Goal: Task Accomplishment & Management: Complete application form

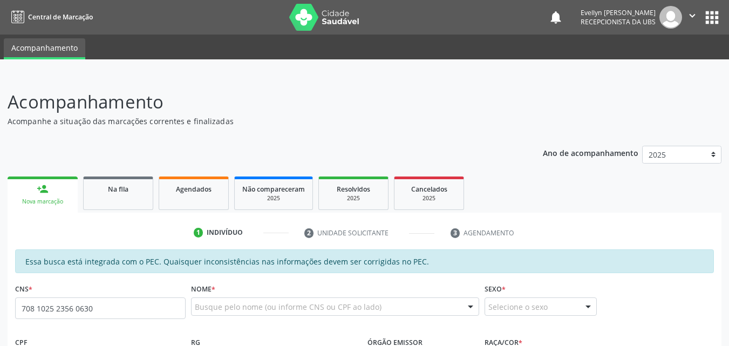
type input "708 1025 2356 0630"
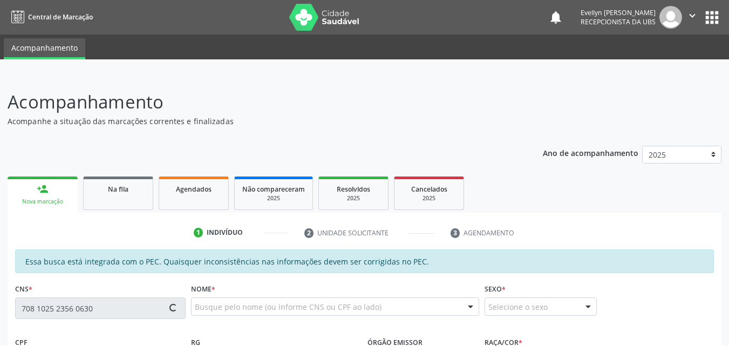
type input "425.541.954-04"
type input "17/[DATE]"
type input "Antonieta da Conceião"
type input "[PHONE_NUMBER]"
type input "08"
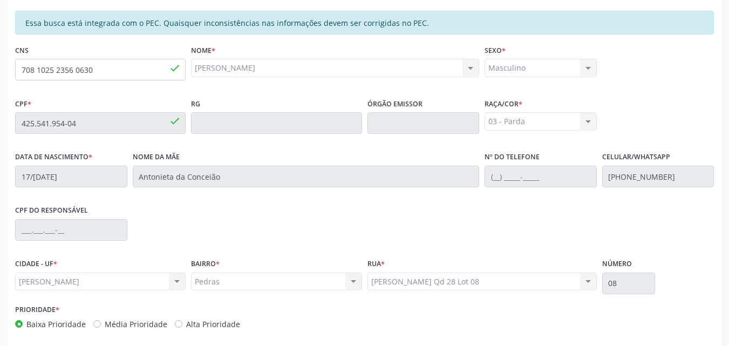
scroll to position [285, 0]
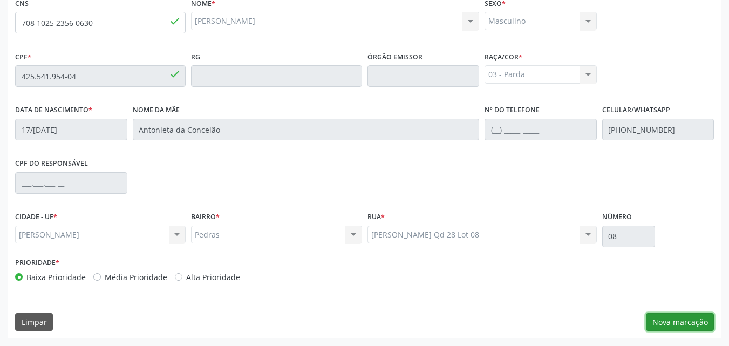
click at [689, 316] on button "Nova marcação" at bounding box center [679, 322] width 68 height 18
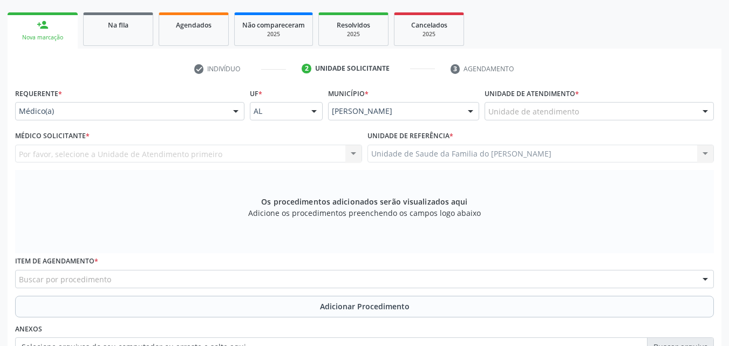
scroll to position [178, 0]
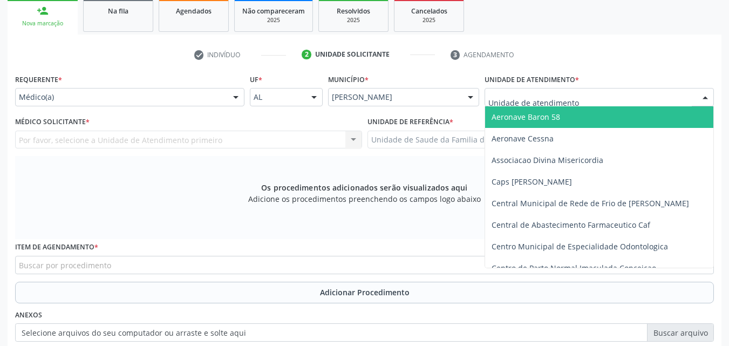
click at [610, 96] on div at bounding box center [598, 97] width 229 height 18
click at [610, 96] on input "text" at bounding box center [589, 103] width 203 height 22
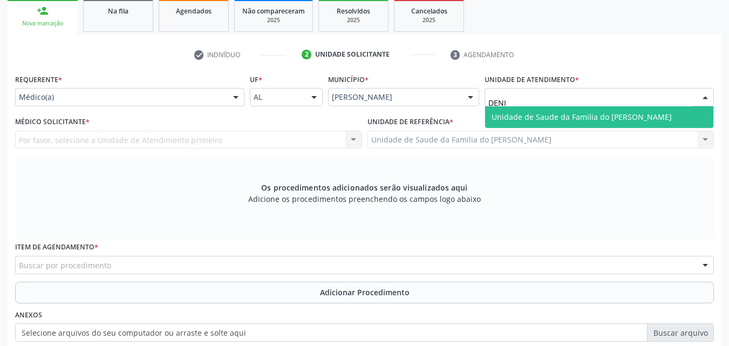
type input "[PERSON_NAME]"
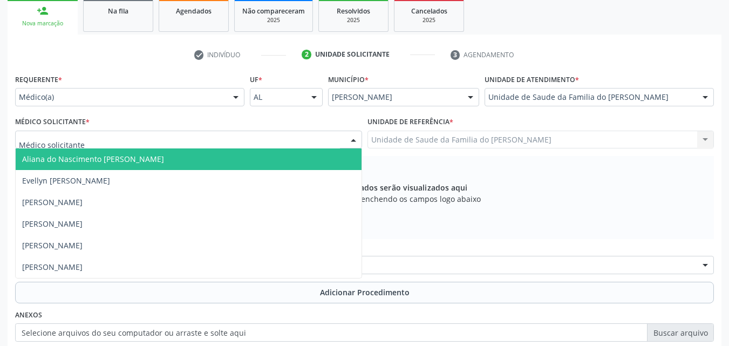
click at [150, 135] on div at bounding box center [188, 140] width 347 height 18
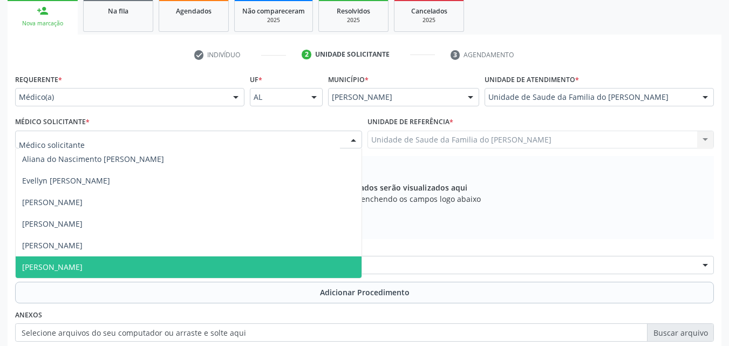
click at [120, 262] on span "[PERSON_NAME]" at bounding box center [189, 267] width 346 height 22
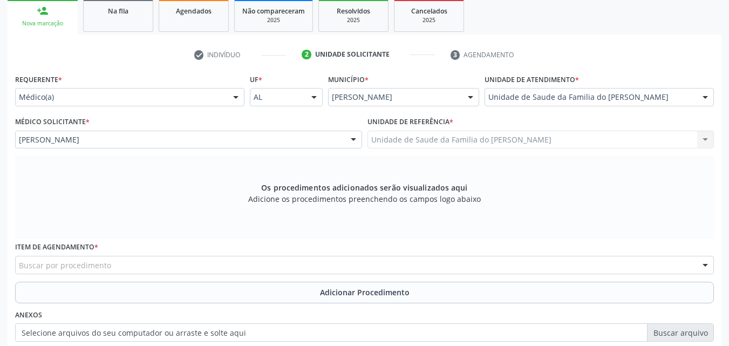
click at [120, 266] on div "Buscar por procedimento" at bounding box center [364, 265] width 698 height 18
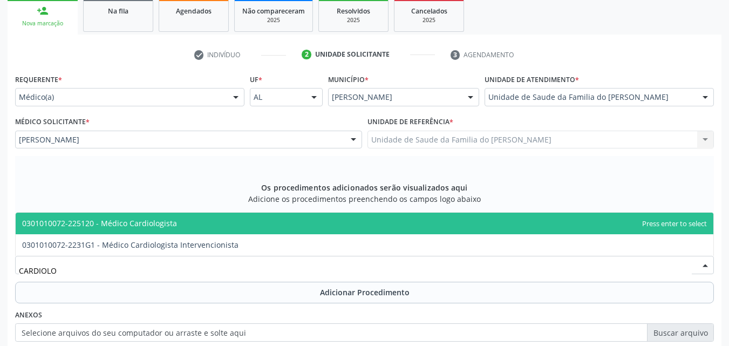
type input "CARDIOLOG"
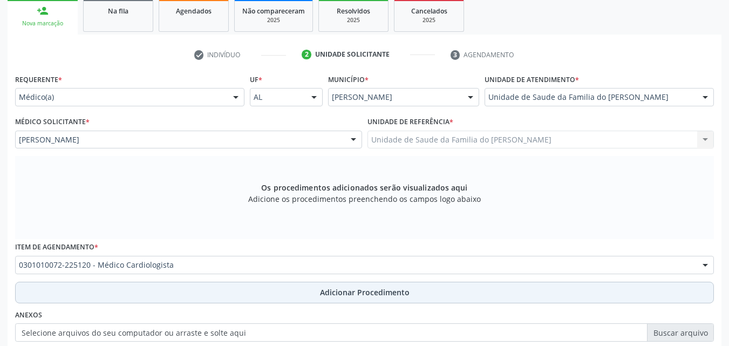
click at [132, 287] on button "Adicionar Procedimento" at bounding box center [364, 292] width 698 height 22
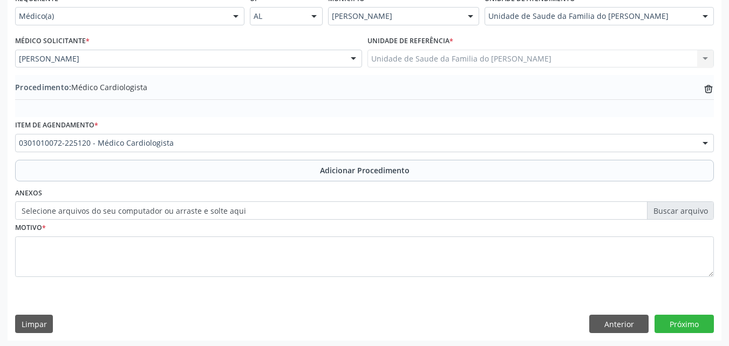
scroll to position [261, 0]
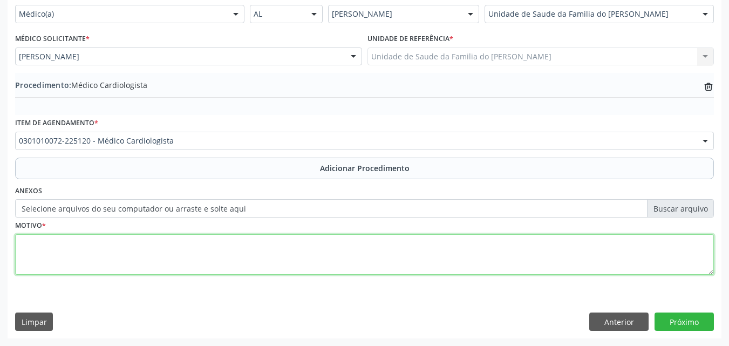
click at [353, 271] on textarea at bounding box center [364, 254] width 698 height 41
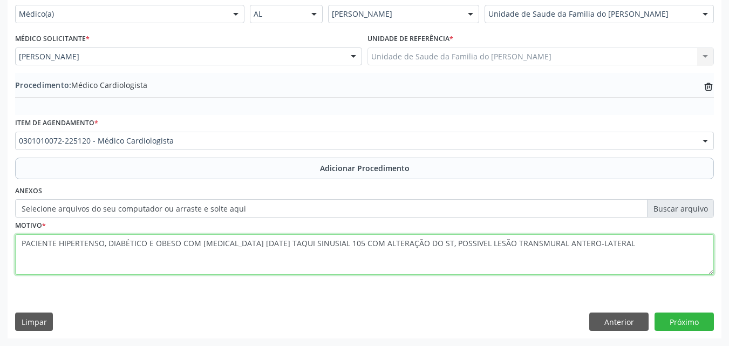
click at [22, 245] on textarea "PACIENTE HIPERTENSO, DIABÉTICO E OBESO COM [MEDICAL_DATA] [DATE] TAQUI SINUSIAL…" at bounding box center [364, 254] width 698 height 41
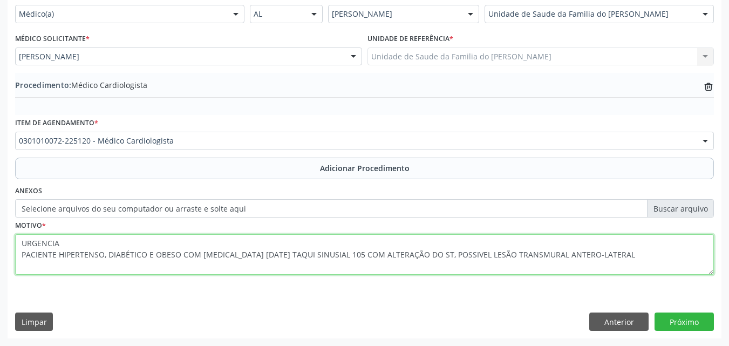
click at [63, 243] on textarea "URGENCIA PACIENTE HIPERTENSO, DIABÉTICO E OBESO COM [MEDICAL_DATA] [DATE] TAQUI…" at bounding box center [364, 254] width 698 height 41
click at [18, 246] on textarea "URGENCIA** PACIENTE HIPERTENSO, DIABÉTICO E OBESO COM [MEDICAL_DATA] [DATE] TAQ…" at bounding box center [364, 254] width 698 height 41
type textarea "**URGENCIA** PACIENTE HIPERTENSO, DIABÉTICO E OBESO COM [MEDICAL_DATA] [DATE] T…"
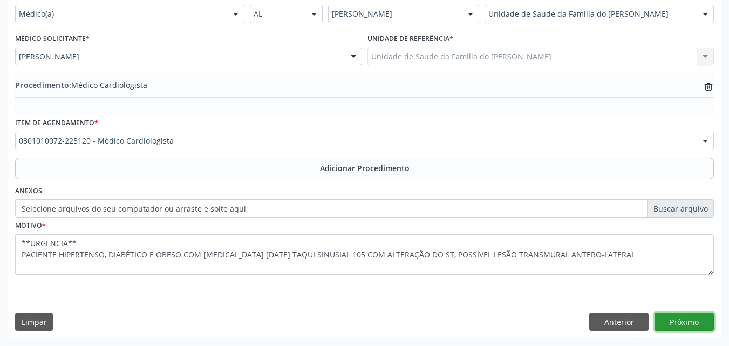
click at [691, 322] on button "Próximo" at bounding box center [683, 321] width 59 height 18
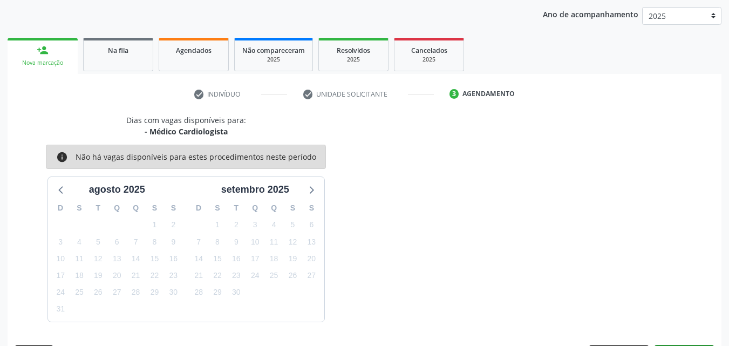
scroll to position [170, 0]
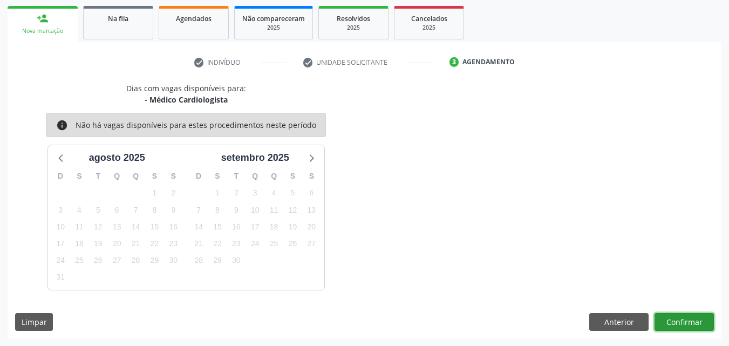
click at [695, 319] on button "Confirmar" at bounding box center [683, 322] width 59 height 18
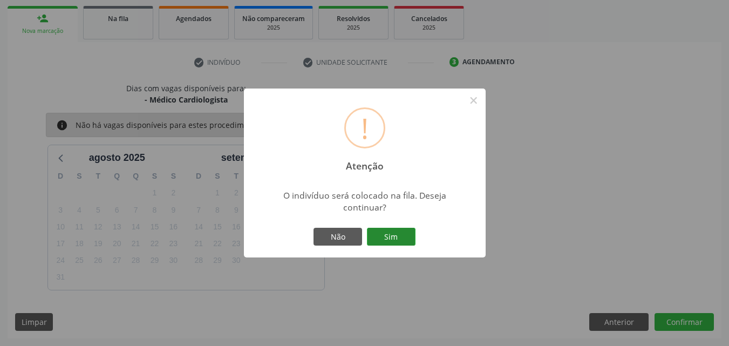
click at [412, 241] on button "Sim" at bounding box center [391, 237] width 49 height 18
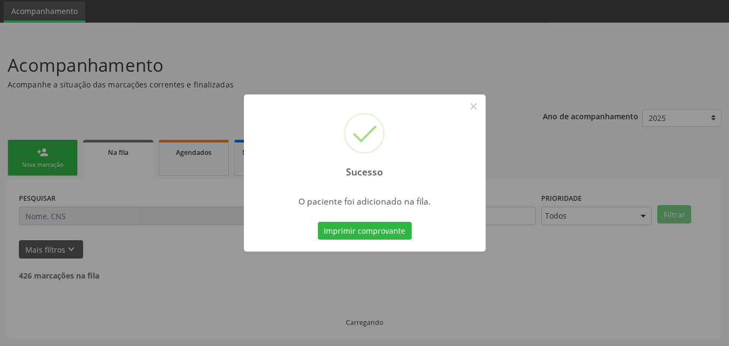
scroll to position [25, 0]
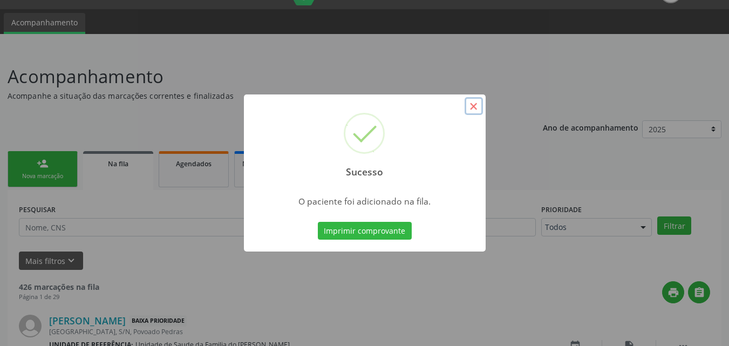
click at [472, 107] on button "×" at bounding box center [473, 106] width 18 height 18
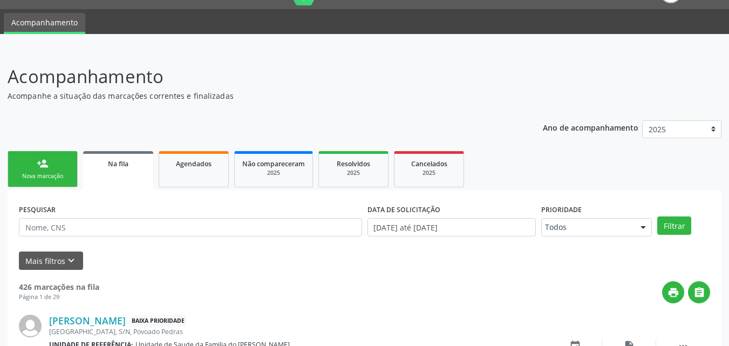
click at [56, 176] on div "Nova marcação" at bounding box center [43, 176] width 54 height 8
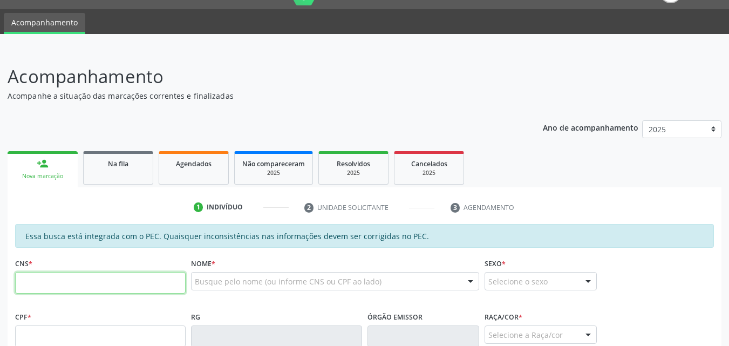
click at [137, 284] on input "text" at bounding box center [100, 283] width 170 height 22
type input "708 1025 2356 0630"
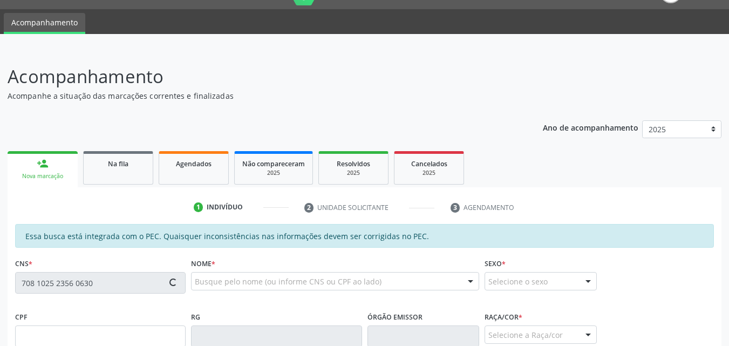
type input "425.541.954-04"
type input "17/[DATE]"
type input "Antonieta da Conceião"
type input "[PHONE_NUMBER]"
type input "08"
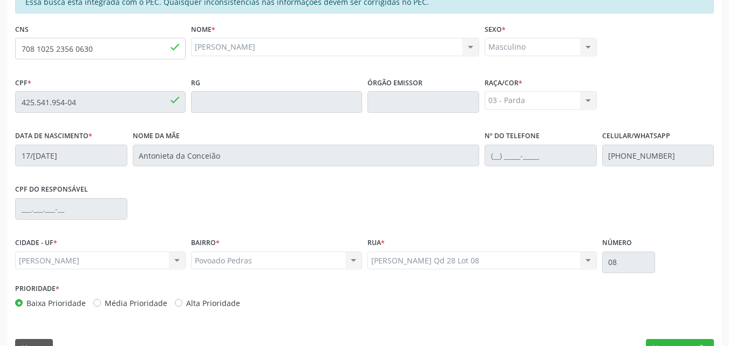
scroll to position [285, 0]
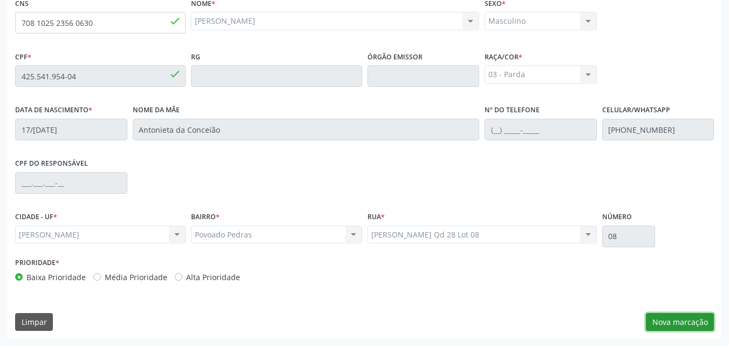
click at [679, 317] on button "Nova marcação" at bounding box center [679, 322] width 68 height 18
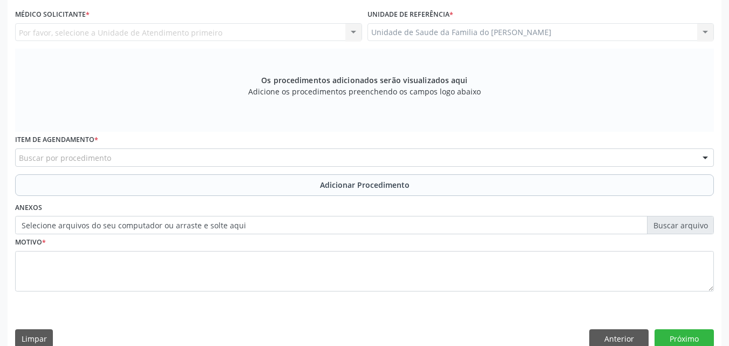
scroll to position [0, 0]
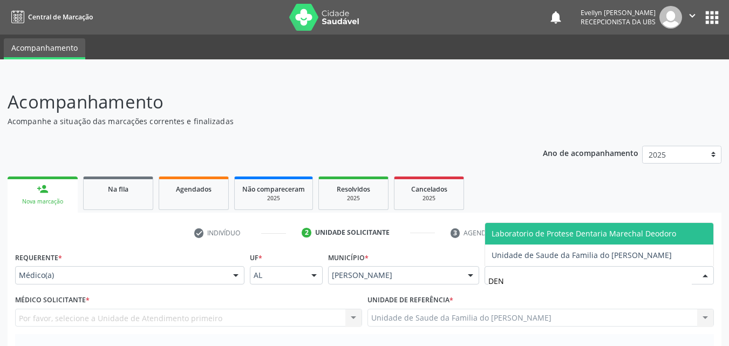
type input "DENI"
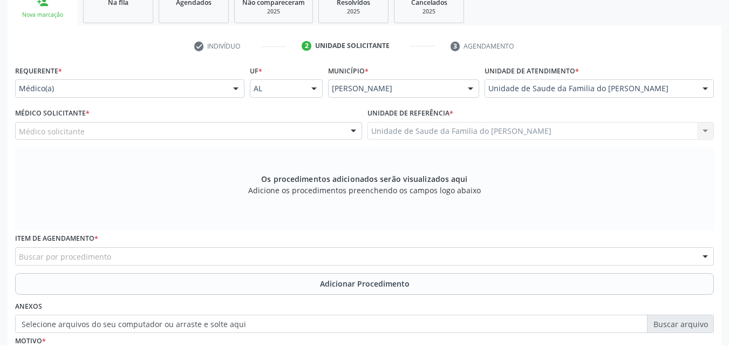
scroll to position [219, 0]
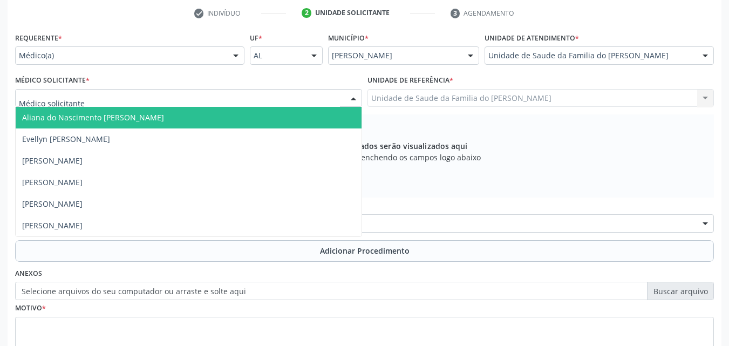
click at [133, 98] on div at bounding box center [188, 98] width 347 height 18
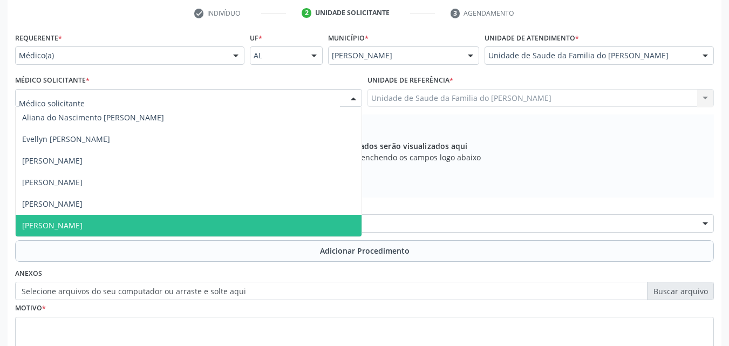
click at [103, 222] on span "[PERSON_NAME]" at bounding box center [189, 226] width 346 height 22
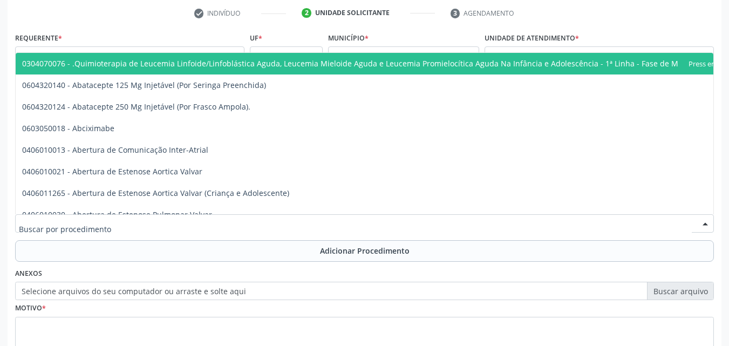
click at [127, 217] on div at bounding box center [364, 223] width 698 height 18
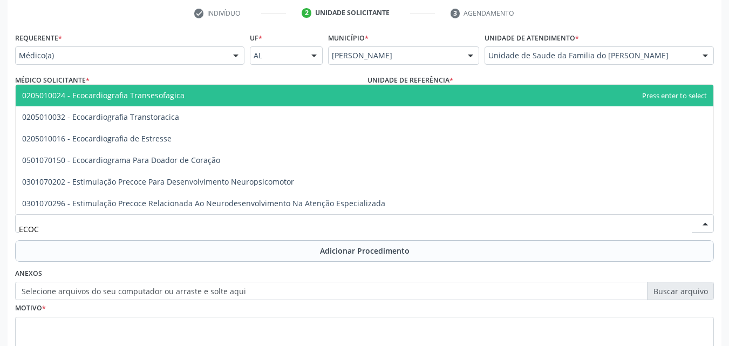
type input "ECOCA"
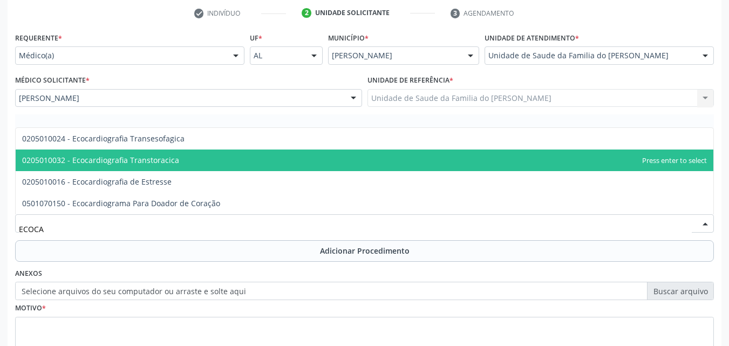
click at [156, 162] on span "0205010032 - Ecocardiografia Transtoracica" at bounding box center [100, 160] width 157 height 10
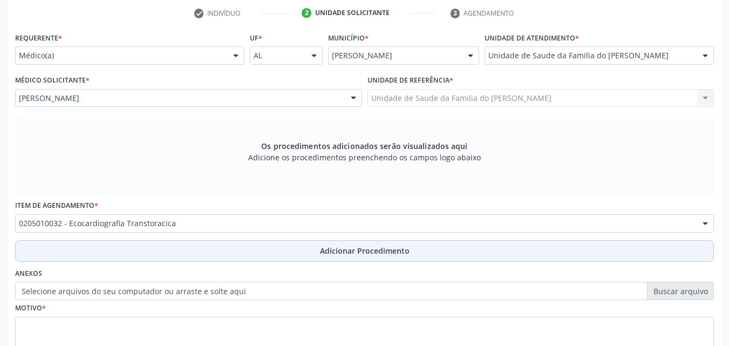
click at [237, 254] on button "Adicionar Procedimento" at bounding box center [364, 251] width 698 height 22
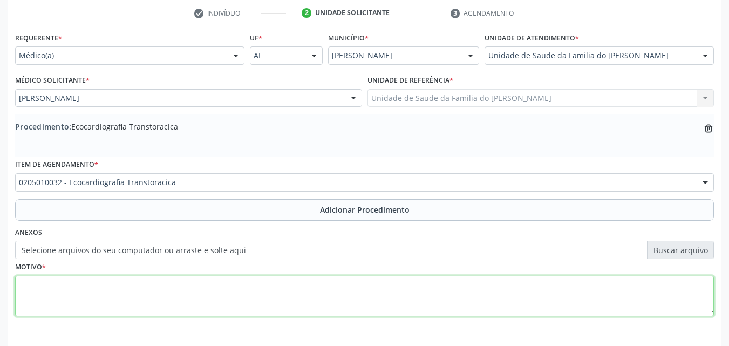
click at [237, 289] on textarea at bounding box center [364, 296] width 698 height 41
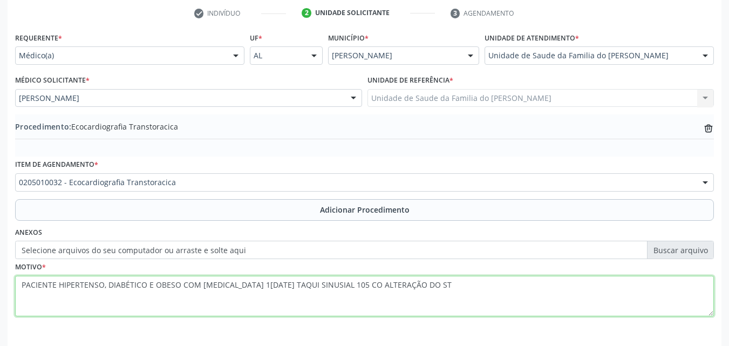
scroll to position [261, 0]
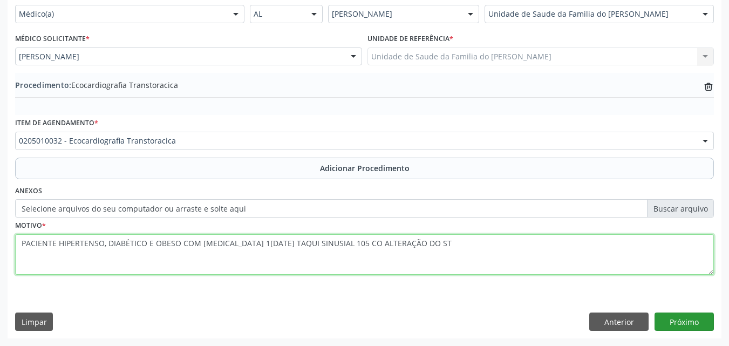
type textarea "PACIENTE HIPERTENSO, DIABÉTICO E OBESO COM [MEDICAL_DATA] 1[DATE] TAQUI SINUSIA…"
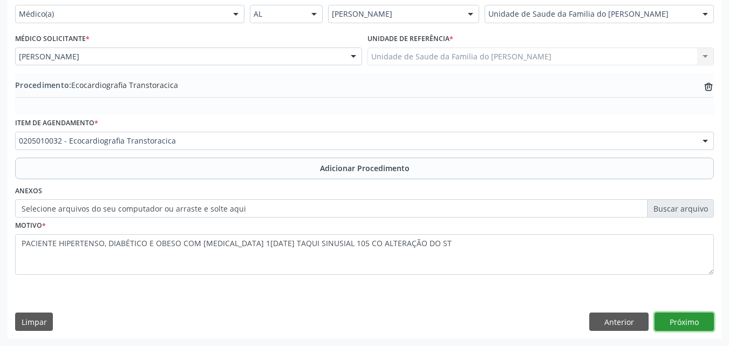
click at [676, 315] on button "Próximo" at bounding box center [683, 321] width 59 height 18
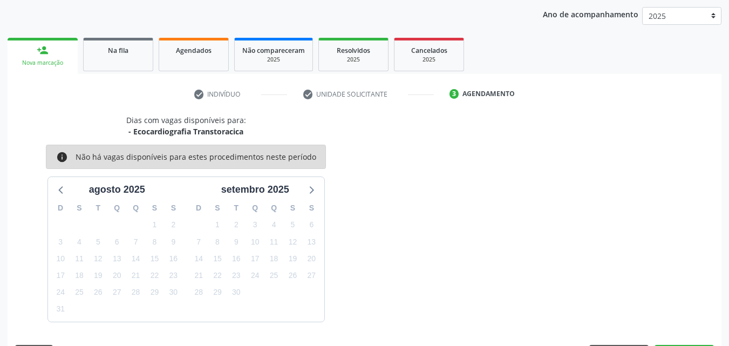
scroll to position [170, 0]
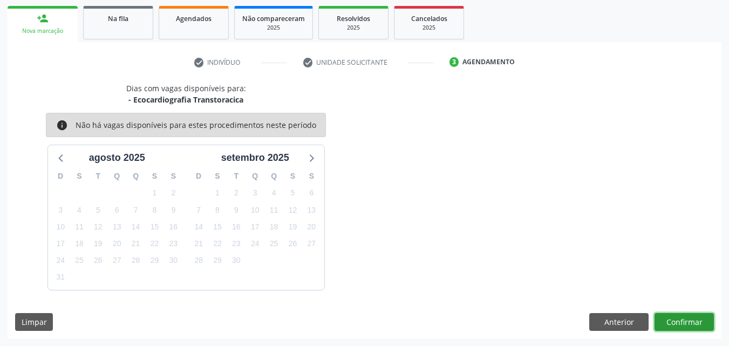
click at [691, 325] on button "Confirmar" at bounding box center [683, 322] width 59 height 18
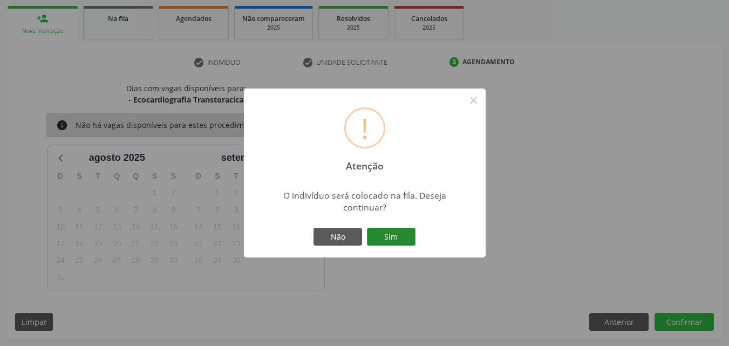
click at [400, 239] on button "Sim" at bounding box center [391, 237] width 49 height 18
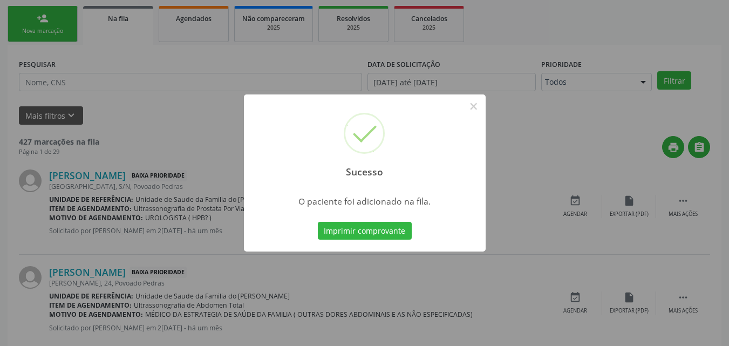
scroll to position [25, 0]
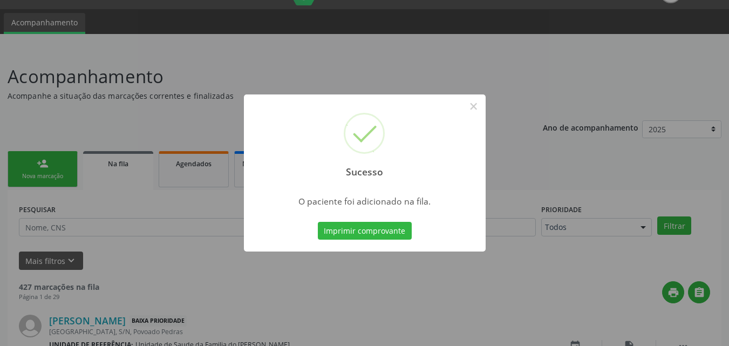
click at [47, 167] on div "Sucesso × O paciente foi adicionado na fila. Imprimir comprovante Cancel" at bounding box center [364, 173] width 729 height 346
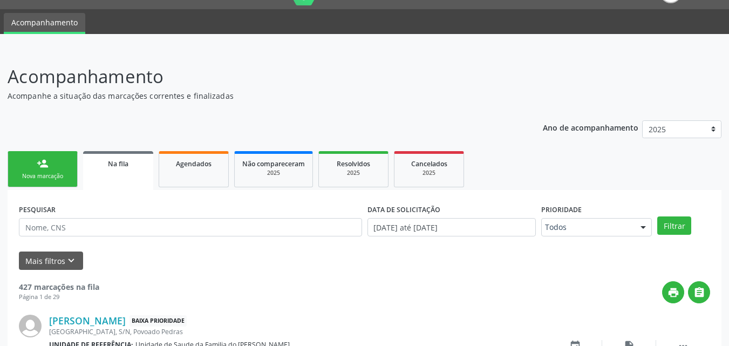
click at [47, 167] on div "person_add" at bounding box center [43, 163] width 12 height 12
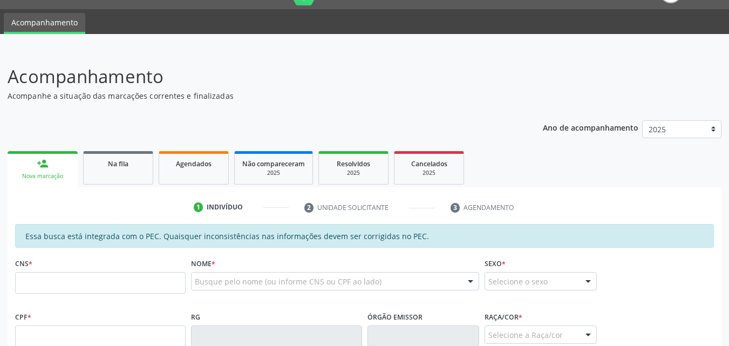
click at [91, 269] on div "CNS *" at bounding box center [100, 274] width 170 height 38
click at [92, 280] on input "text" at bounding box center [100, 283] width 170 height 22
type input "705 8014 6445 2634"
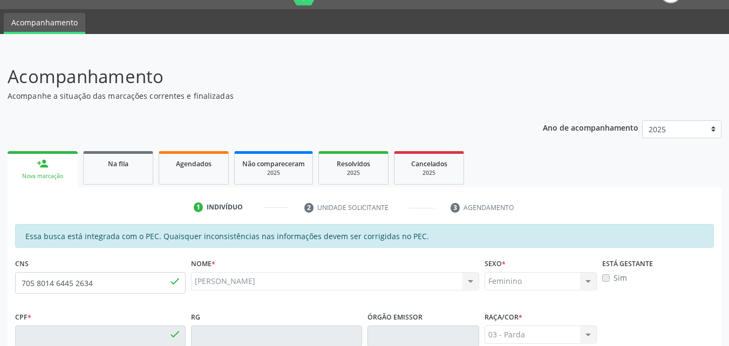
type input "050.284.564-37"
type input "1[DATE]"
type input "[PERSON_NAME]"
type input "[PHONE_NUMBER]"
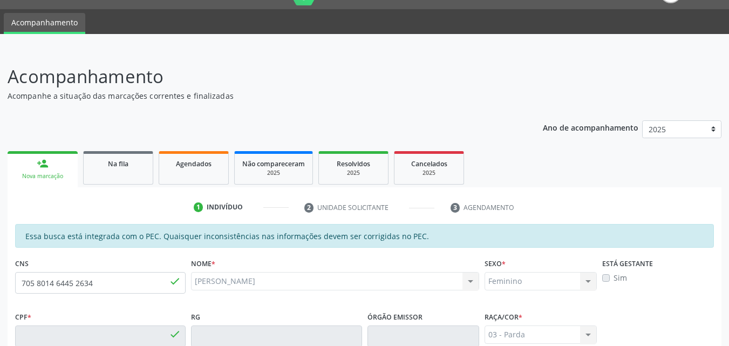
type input "22"
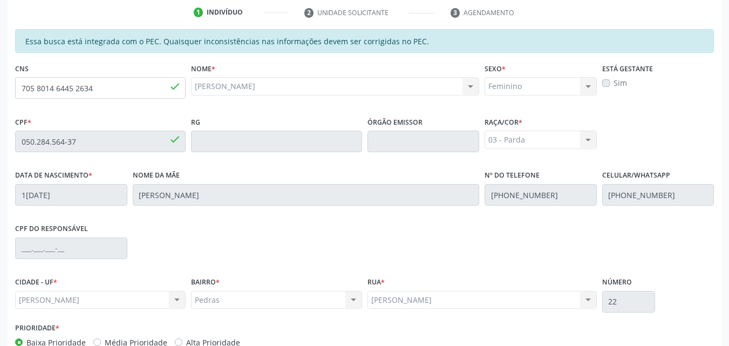
scroll to position [285, 0]
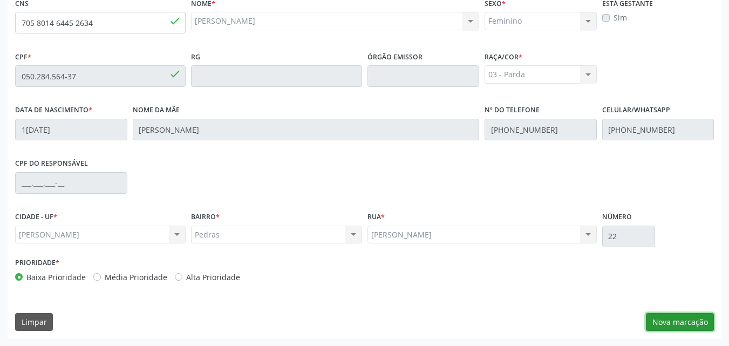
click at [695, 319] on button "Nova marcação" at bounding box center [679, 322] width 68 height 18
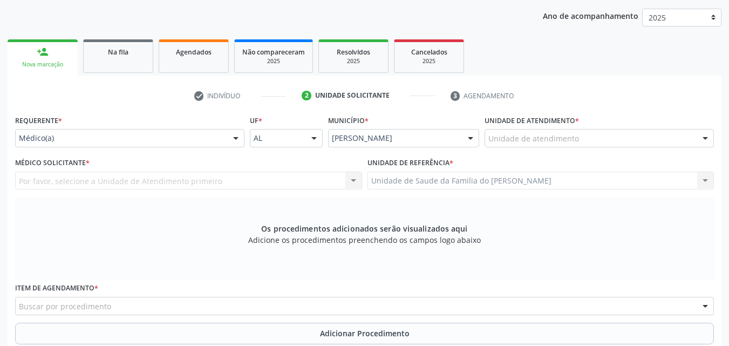
scroll to position [205, 0]
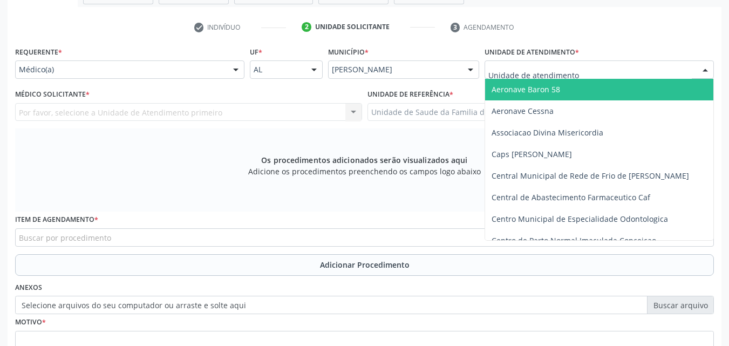
click at [526, 78] on div at bounding box center [598, 69] width 229 height 18
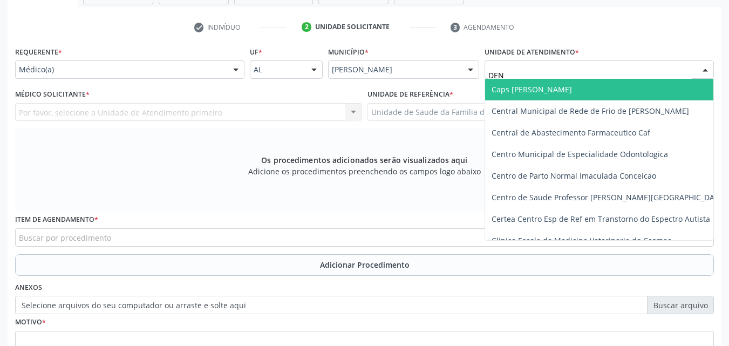
type input "DENI"
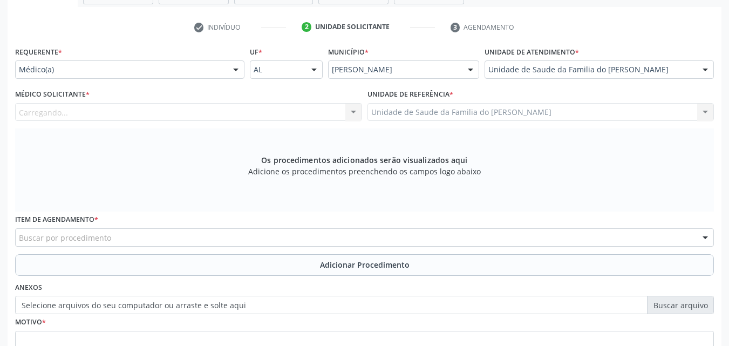
click at [294, 114] on div "Carregando... Nenhum resultado encontrado para: " " Não há nenhuma opção para s…" at bounding box center [188, 112] width 347 height 18
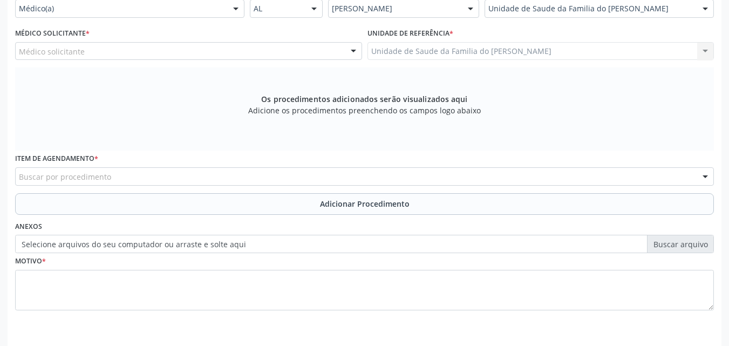
scroll to position [275, 0]
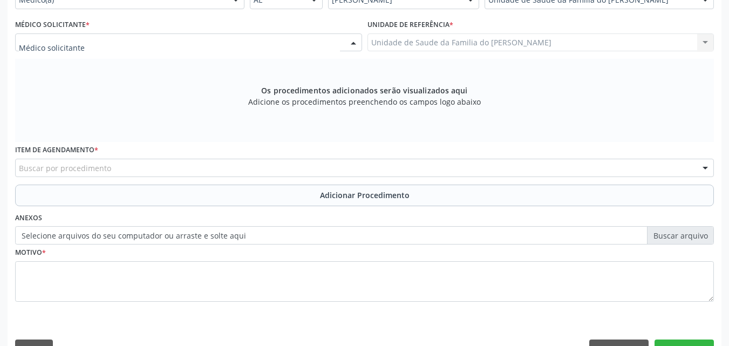
click at [320, 41] on div at bounding box center [188, 42] width 347 height 18
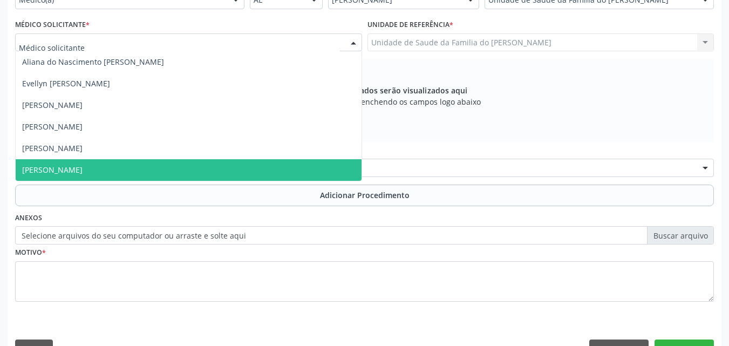
click at [259, 173] on span "[PERSON_NAME]" at bounding box center [189, 170] width 346 height 22
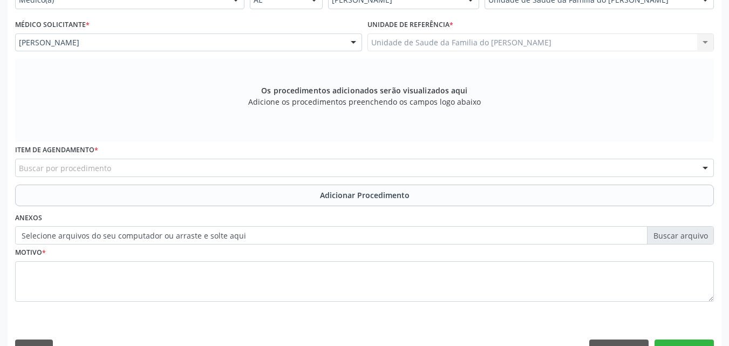
click at [259, 173] on div "Buscar por procedimento" at bounding box center [364, 168] width 698 height 18
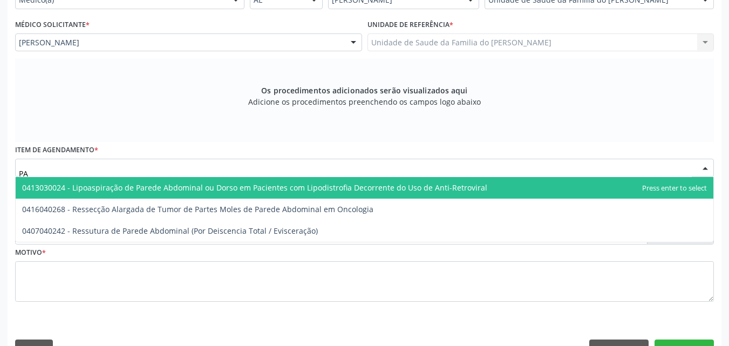
type input "P"
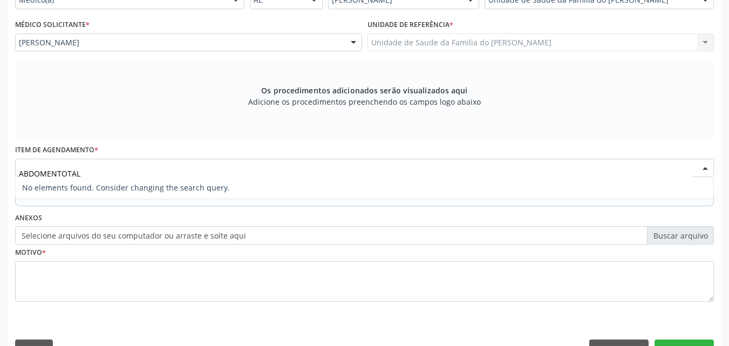
type input "ABDOMEN TOTAL"
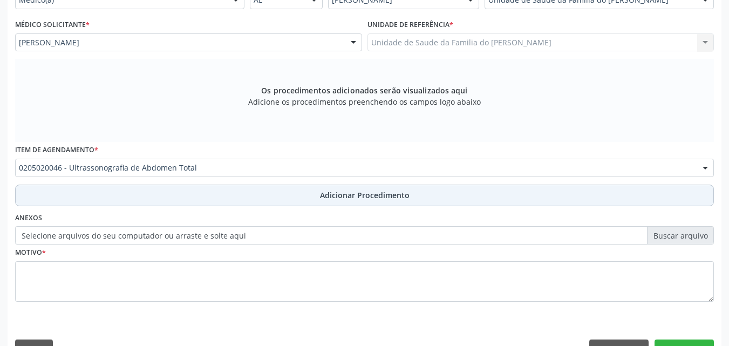
click at [254, 197] on button "Adicionar Procedimento" at bounding box center [364, 195] width 698 height 22
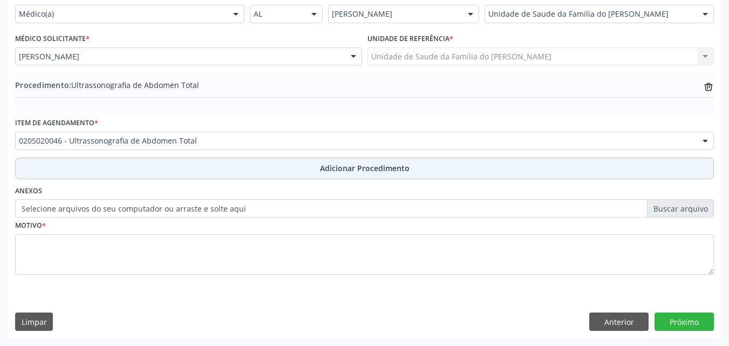
scroll to position [261, 0]
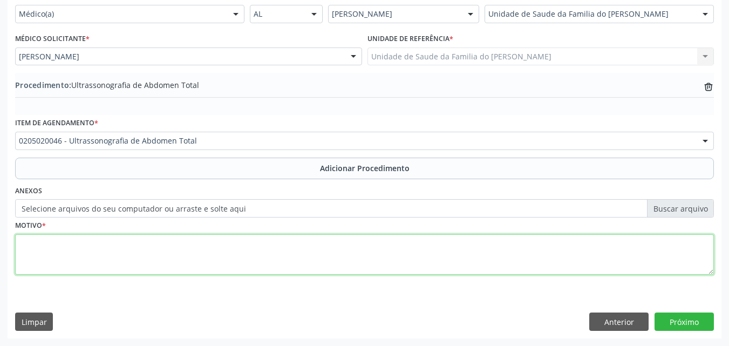
click at [255, 247] on textarea at bounding box center [364, 254] width 698 height 41
type textarea "ULTRASSONOGRAFIA PAREDE [MEDICAL_DATA] [MEDICAL_DATA] CID:K42"
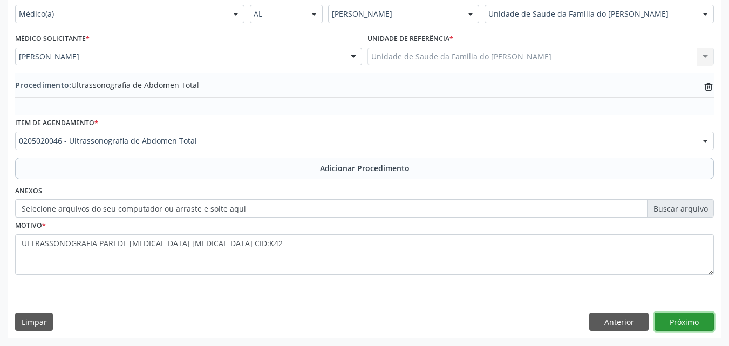
click at [667, 317] on button "Próximo" at bounding box center [683, 321] width 59 height 18
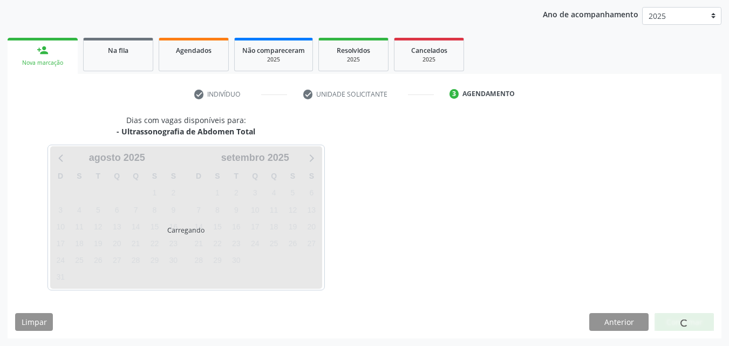
scroll to position [170, 0]
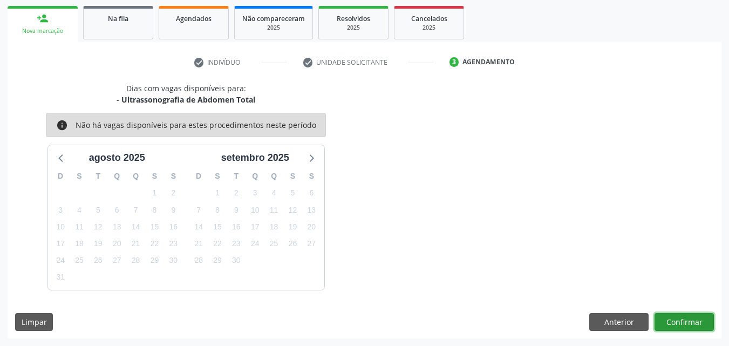
click at [693, 321] on button "Confirmar" at bounding box center [683, 322] width 59 height 18
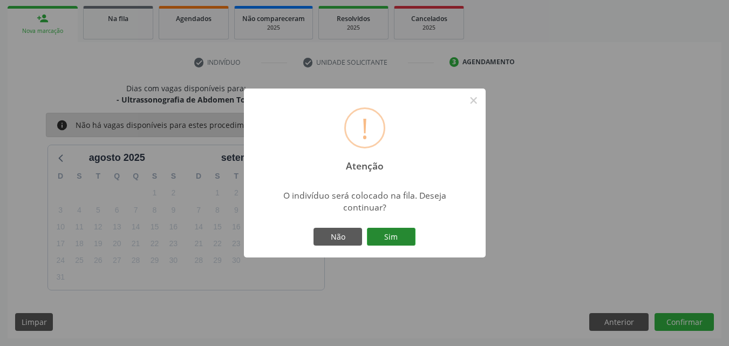
click at [402, 230] on button "Sim" at bounding box center [391, 237] width 49 height 18
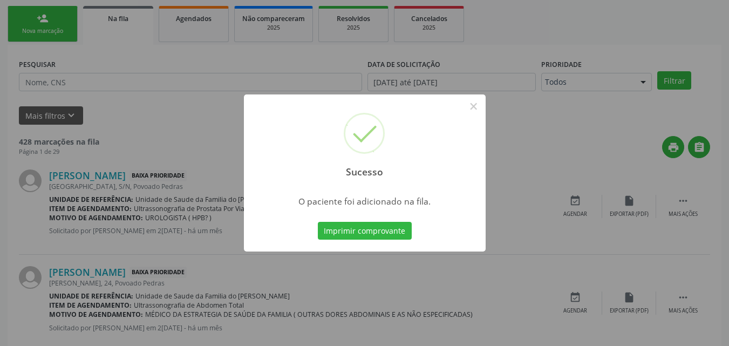
scroll to position [25, 0]
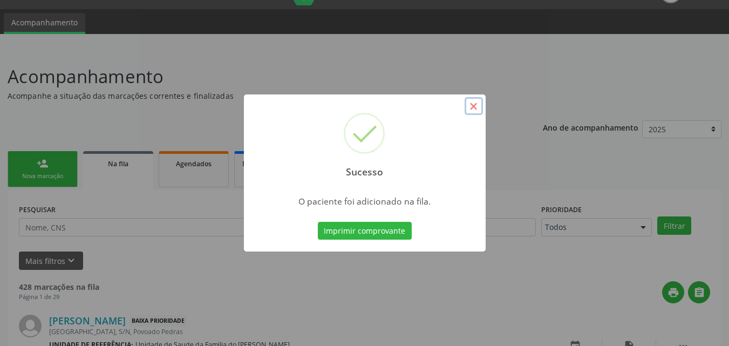
click at [477, 107] on button "×" at bounding box center [473, 106] width 18 height 18
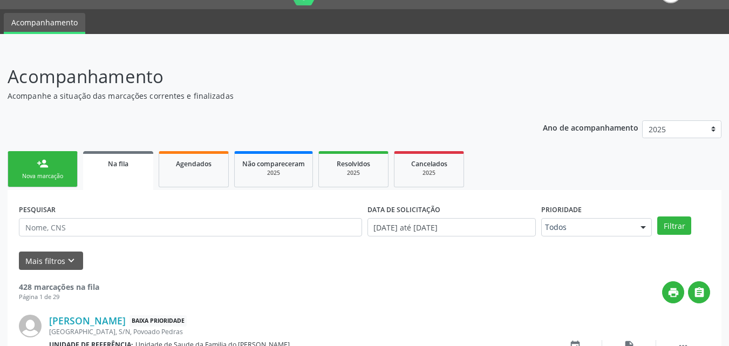
click at [72, 184] on link "person_add Nova marcação" at bounding box center [43, 169] width 70 height 36
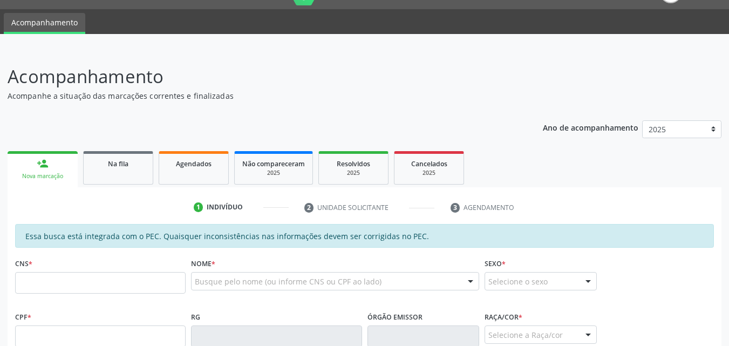
click at [47, 176] on div "Nova marcação" at bounding box center [42, 176] width 55 height 8
click at [77, 289] on input "text" at bounding box center [100, 283] width 170 height 22
type input "704 0083 6973 8866"
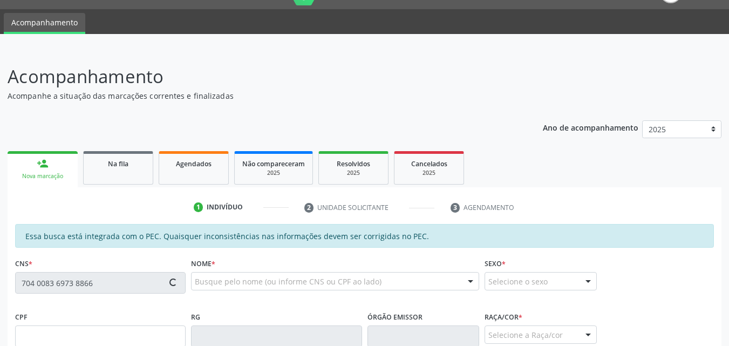
type input "788.062.674-34"
type input "[DATE]"
type input "[PERSON_NAME]"
type input "[PHONE_NUMBER]"
type input "60"
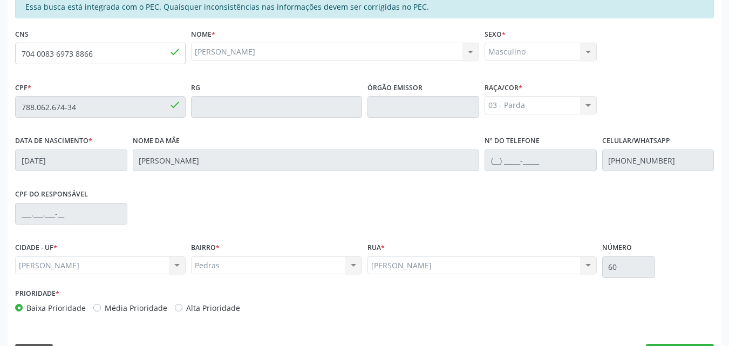
scroll to position [285, 0]
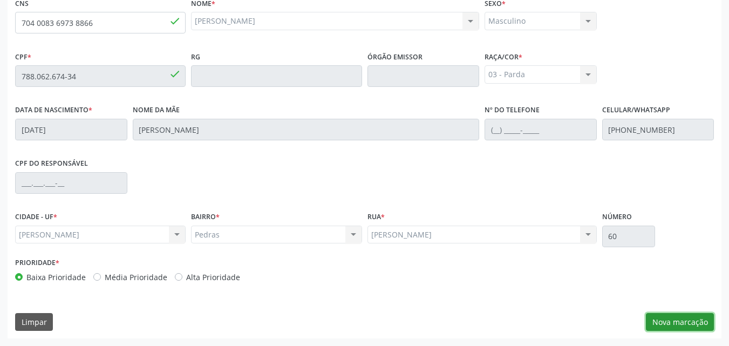
click at [660, 319] on button "Nova marcação" at bounding box center [679, 322] width 68 height 18
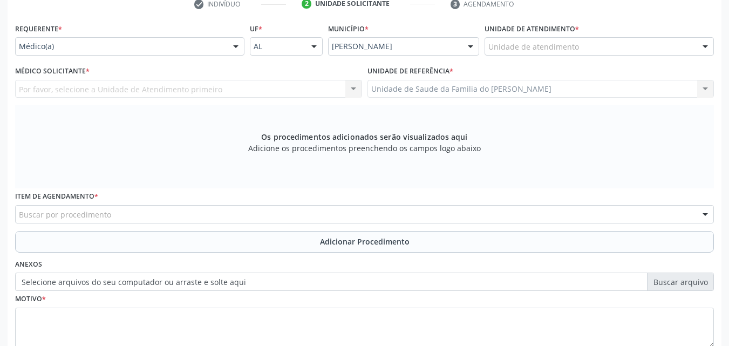
scroll to position [221, 0]
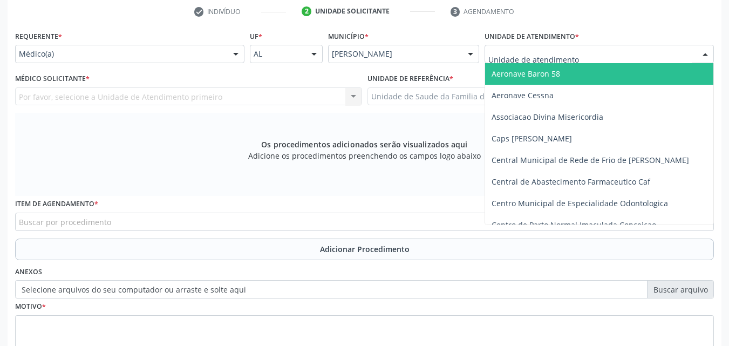
click at [645, 46] on div at bounding box center [598, 54] width 229 height 18
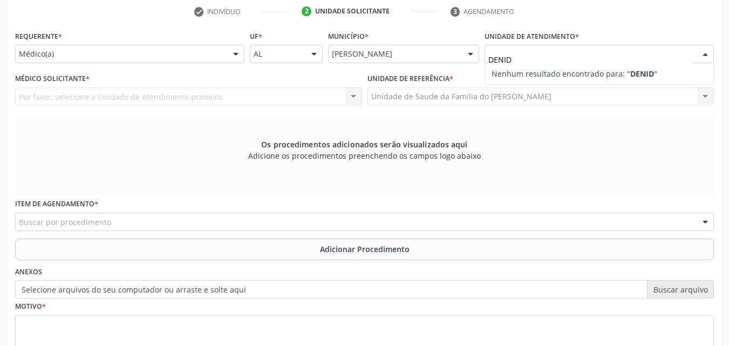
type input "DENI"
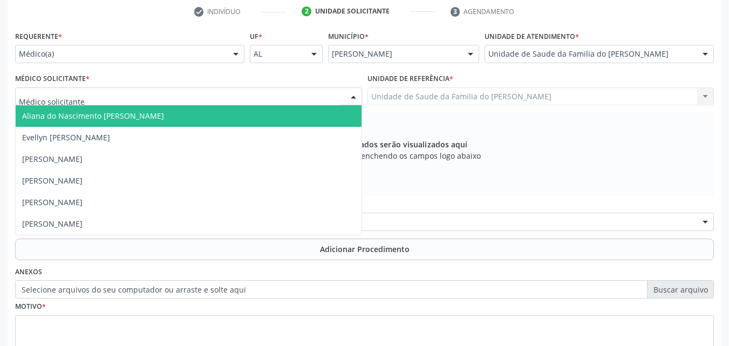
click at [332, 94] on div at bounding box center [188, 96] width 347 height 18
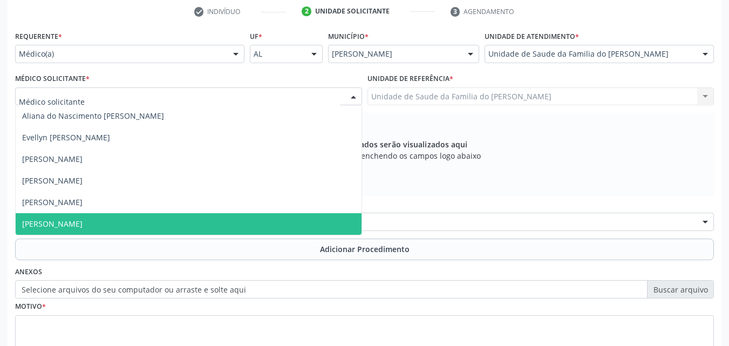
click at [260, 217] on span "[PERSON_NAME]" at bounding box center [189, 224] width 346 height 22
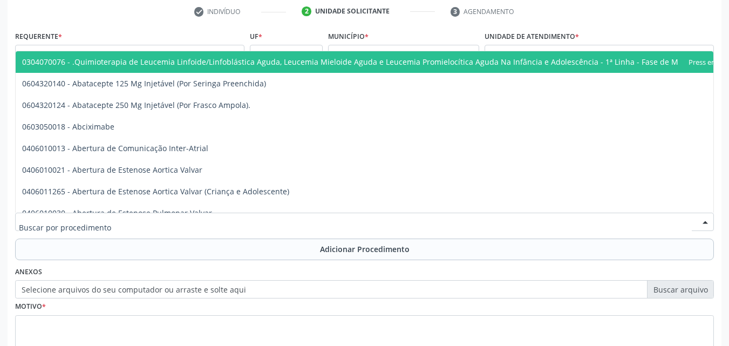
click at [259, 223] on div at bounding box center [364, 221] width 698 height 18
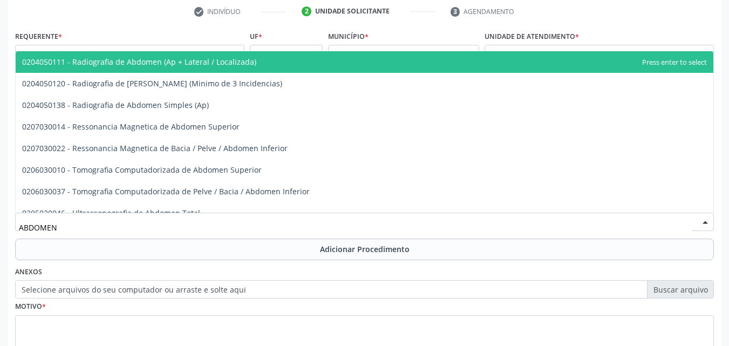
type input "ABDOMEN T"
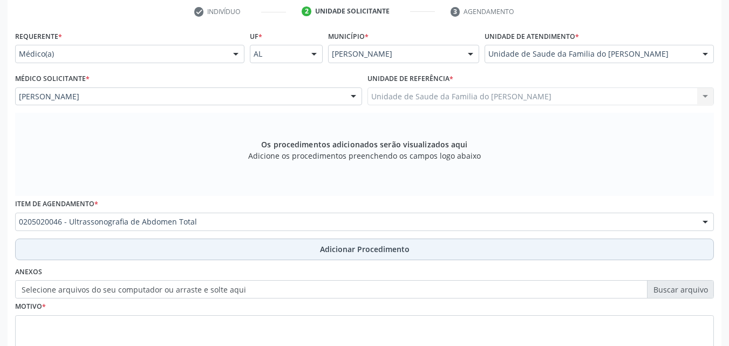
click at [252, 245] on button "Adicionar Procedimento" at bounding box center [364, 249] width 698 height 22
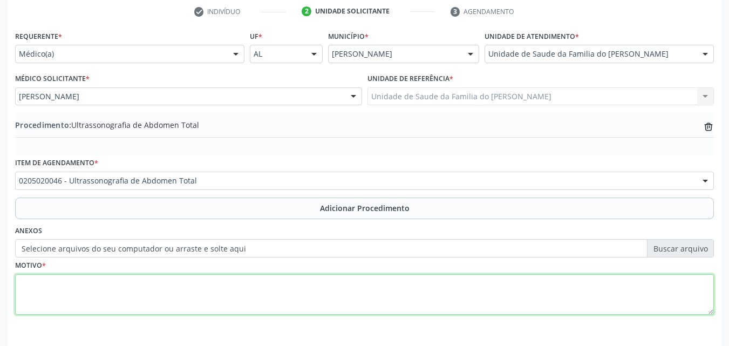
click at [248, 280] on textarea at bounding box center [364, 294] width 698 height 41
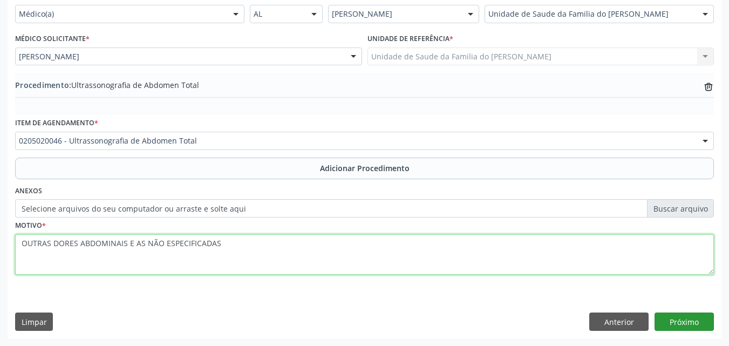
type textarea "OUTRAS DORES ABDOMINAIS E AS NÃO ESPECIFICADAS"
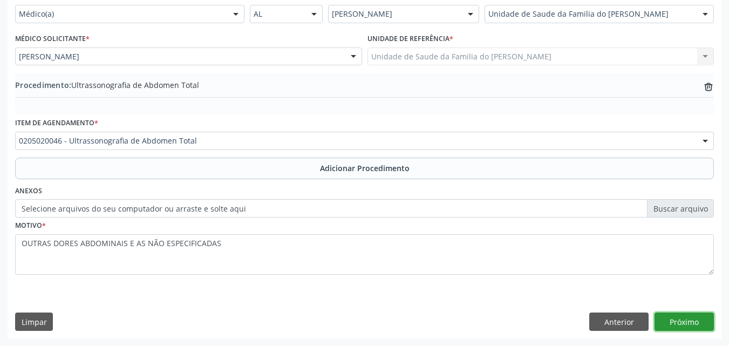
click at [692, 325] on button "Próximo" at bounding box center [683, 321] width 59 height 18
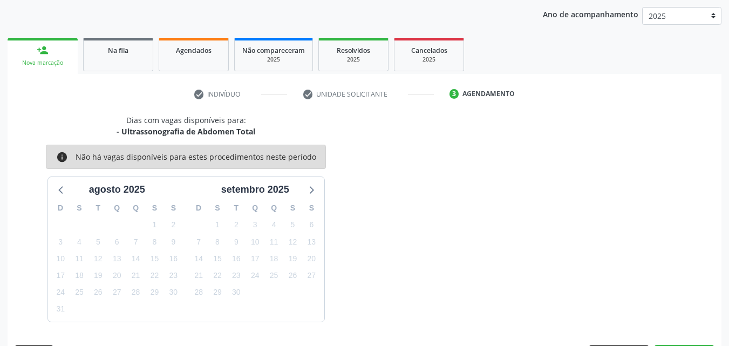
scroll to position [170, 0]
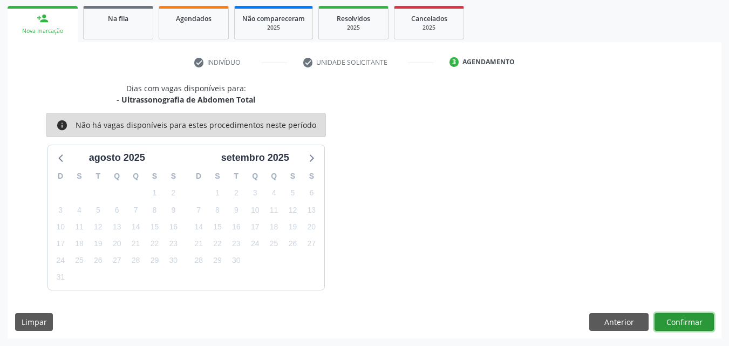
click at [691, 315] on button "Confirmar" at bounding box center [683, 322] width 59 height 18
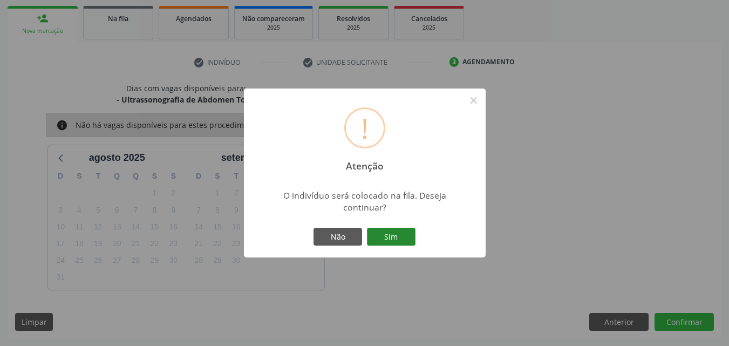
click at [400, 234] on button "Sim" at bounding box center [391, 237] width 49 height 18
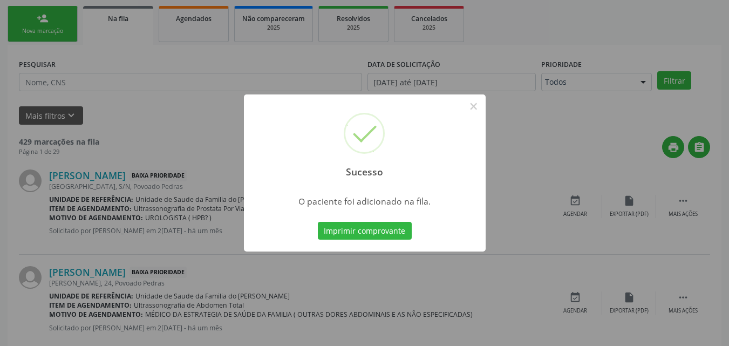
scroll to position [25, 0]
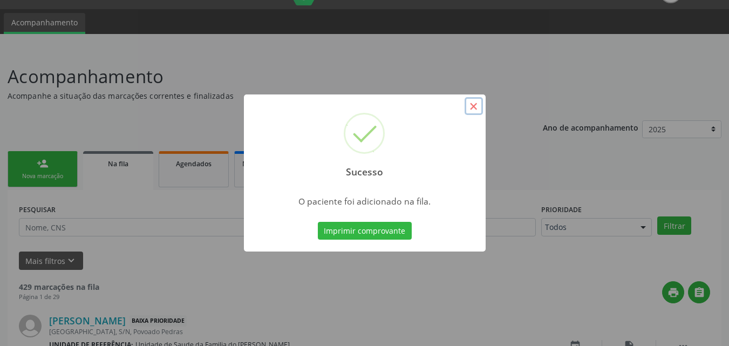
click at [475, 104] on button "×" at bounding box center [473, 106] width 18 height 18
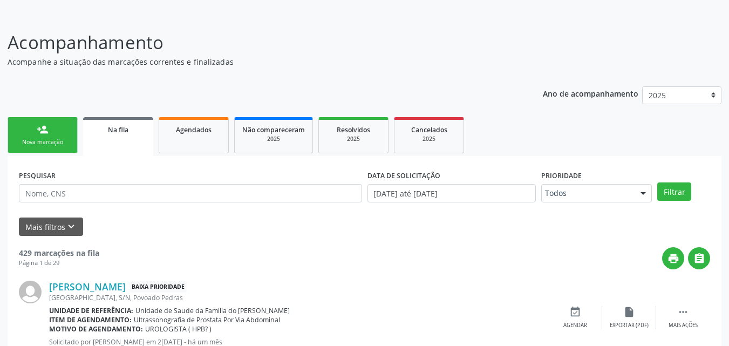
scroll to position [53, 0]
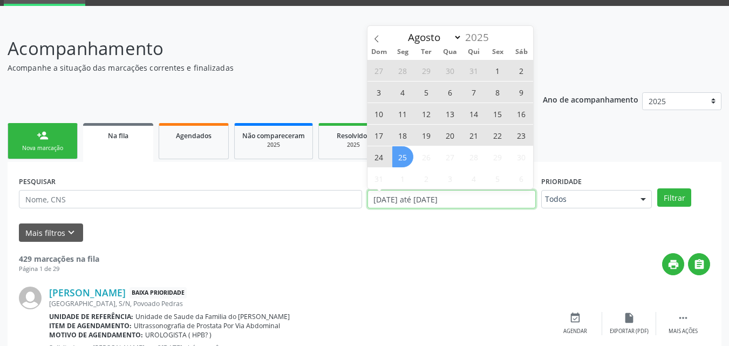
click at [453, 191] on input "[DATE] até [DATE]" at bounding box center [451, 199] width 169 height 18
click at [400, 163] on span "25" at bounding box center [402, 156] width 21 height 21
type input "[DATE]"
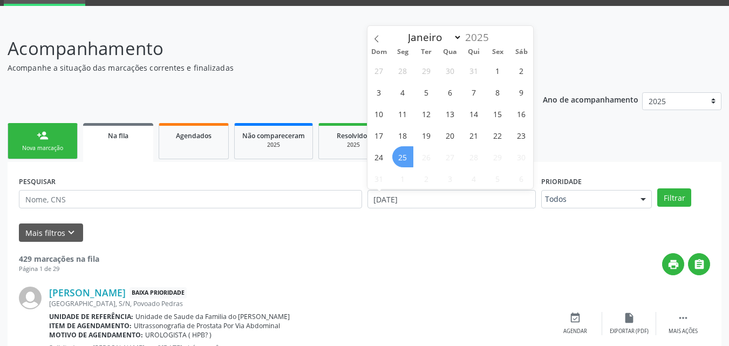
click at [400, 163] on span "25" at bounding box center [402, 156] width 21 height 21
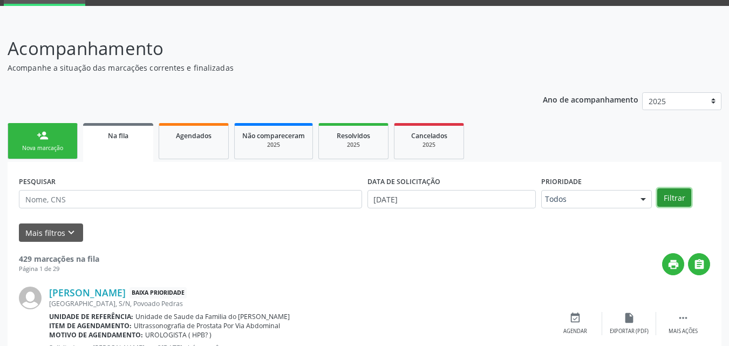
click at [668, 193] on button "Filtrar" at bounding box center [674, 197] width 34 height 18
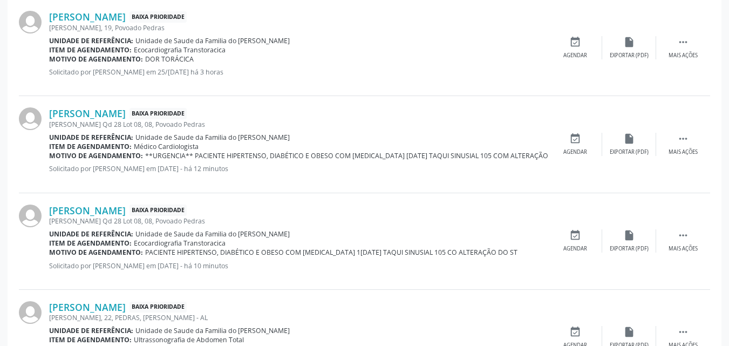
scroll to position [1491, 0]
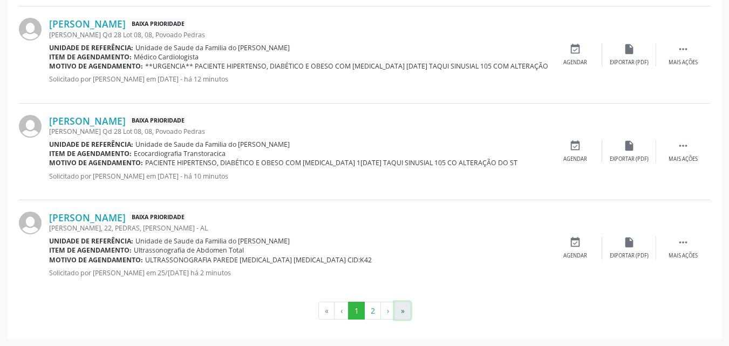
click at [406, 311] on button "»" at bounding box center [402, 310] width 16 height 18
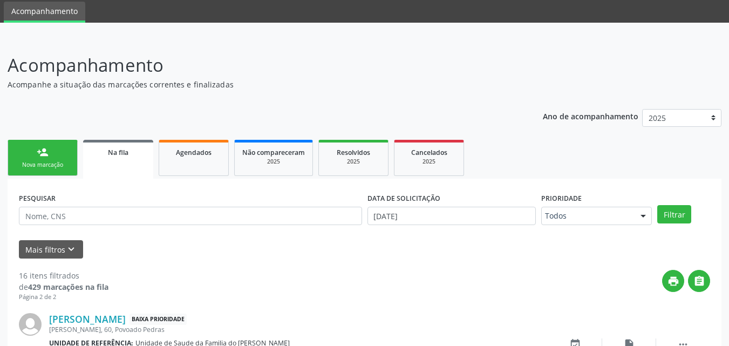
scroll to position [139, 0]
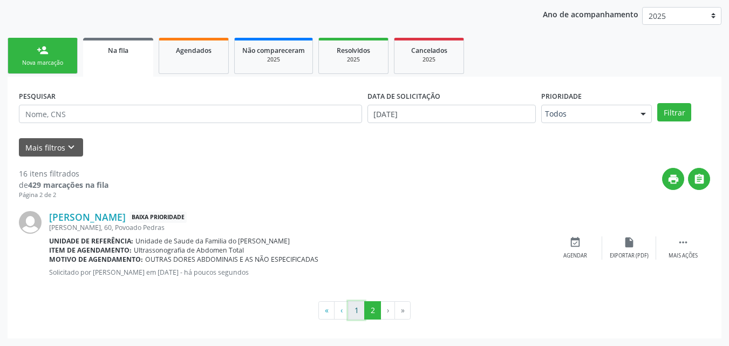
click at [355, 313] on button "1" at bounding box center [356, 310] width 17 height 18
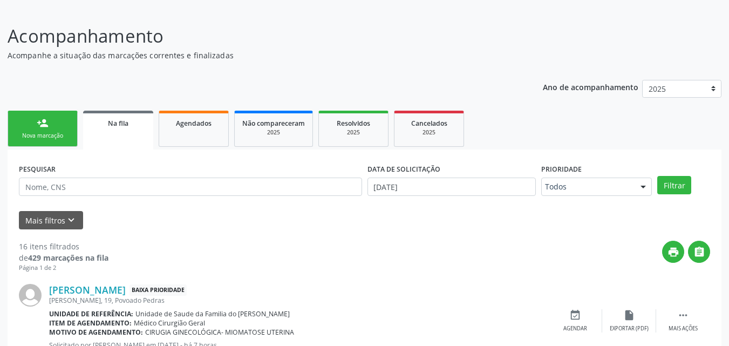
scroll to position [44, 0]
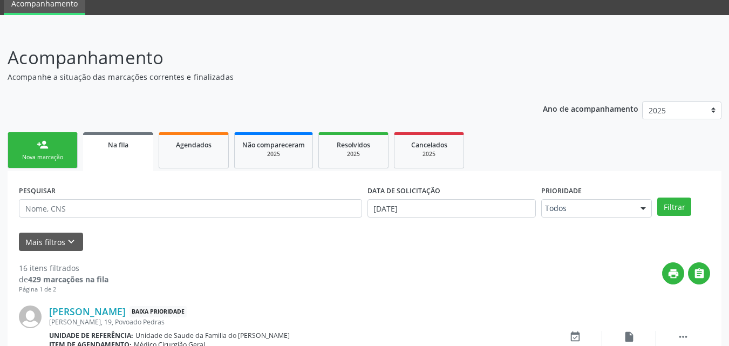
click at [56, 135] on link "person_add Nova marcação" at bounding box center [43, 150] width 70 height 36
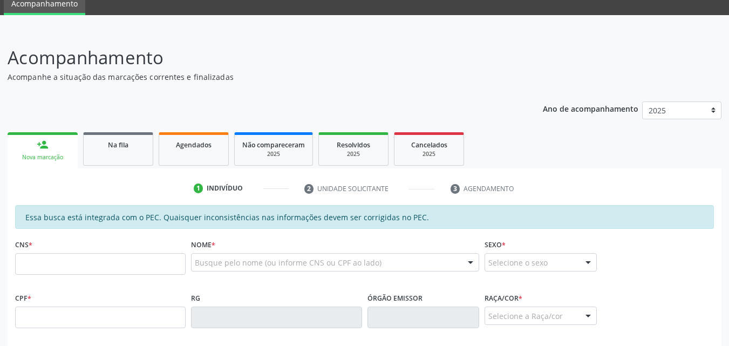
click at [54, 154] on div "Nova marcação" at bounding box center [42, 157] width 55 height 8
click at [66, 263] on input "text" at bounding box center [100, 264] width 170 height 22
click at [105, 310] on input "text" at bounding box center [100, 317] width 170 height 22
type input "091.583.344-16"
type input "700 0073 5425 8002"
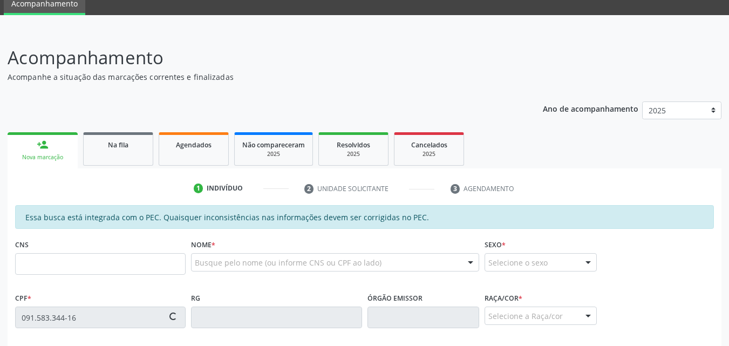
type input "[DATE]"
type input "[PERSON_NAME]"
type input "[PHONE_NUMBER]"
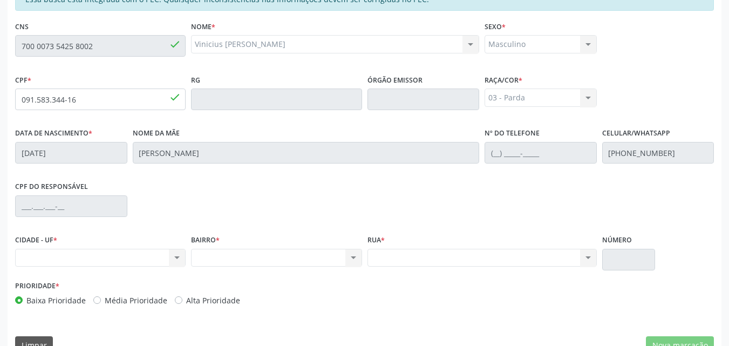
scroll to position [285, 0]
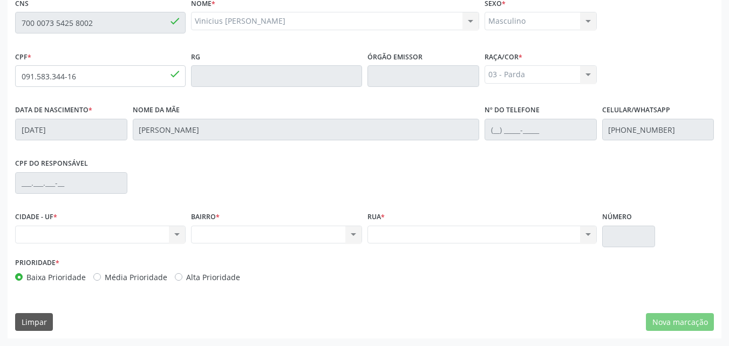
click at [134, 237] on div "Nenhum resultado encontrado para: " " Não há nenhuma opção para ser exibida." at bounding box center [100, 234] width 170 height 18
click at [175, 237] on div "Nenhum resultado encontrado para: " " Não há nenhuma opção para ser exibida." at bounding box center [100, 234] width 170 height 18
click at [295, 234] on div "Nenhum resultado encontrado para: " " Não há nenhuma opção para ser exibida." at bounding box center [276, 234] width 170 height 18
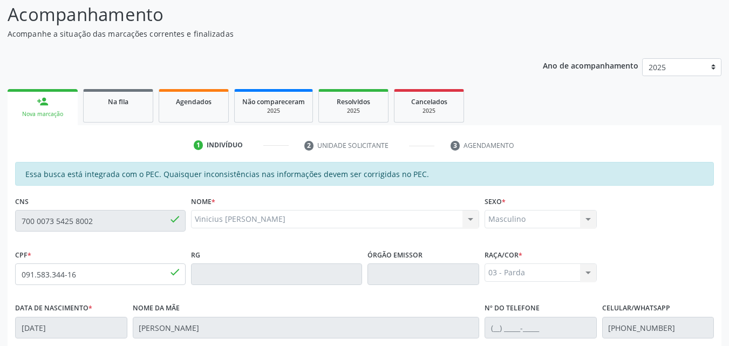
scroll to position [0, 0]
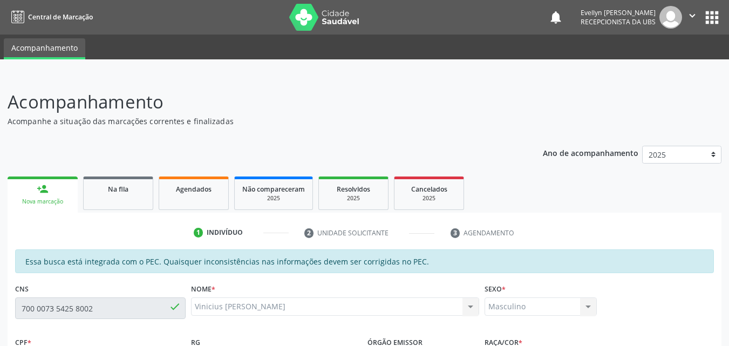
click at [0, 8] on div "Central de Marcação notifications [PERSON_NAME] Recepcionista da UBS  Configur…" at bounding box center [364, 173] width 729 height 346
click at [1, 5] on div "Central de Marcação notifications [PERSON_NAME] Recepcionista da UBS  Configur…" at bounding box center [364, 173] width 729 height 346
drag, startPoint x: 717, startPoint y: 102, endPoint x: 736, endPoint y: 103, distance: 18.9
click at [728, 103] on html "Central de Marcação notifications [PERSON_NAME] Recepcionista da UBS  Configur…" at bounding box center [364, 173] width 729 height 346
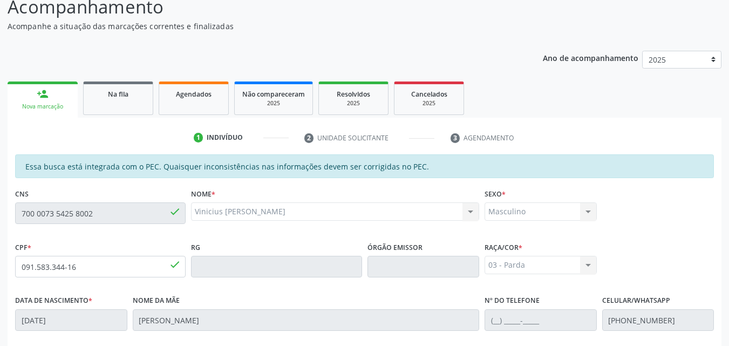
scroll to position [118, 0]
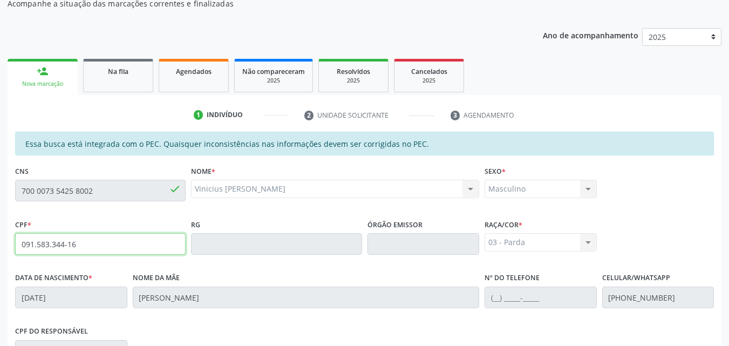
click at [82, 239] on input "091.583.344-16" at bounding box center [100, 244] width 170 height 22
drag, startPoint x: 18, startPoint y: 251, endPoint x: 91, endPoint y: 248, distance: 72.3
click at [91, 248] on input "091.583.344-16" at bounding box center [100, 244] width 170 height 22
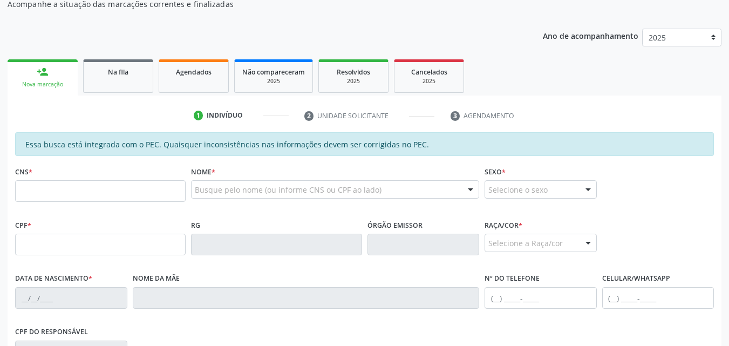
scroll to position [117, 0]
click at [115, 251] on input "text" at bounding box center [100, 245] width 170 height 22
paste input "text"
type input "091.583.344-16"
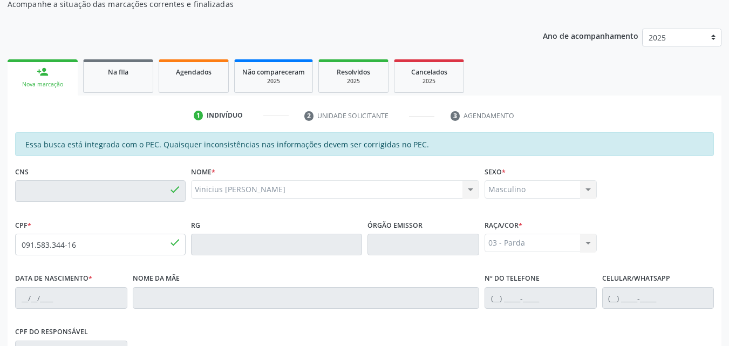
type input "700 0073 5425 8002"
type input "21/08/2005"
type input "Juliana Patricia Tenorio Mourao Torres"
type input "(82) 99941-8224"
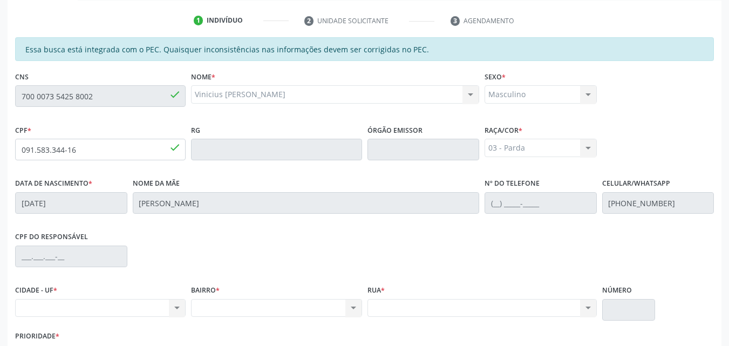
scroll to position [285, 0]
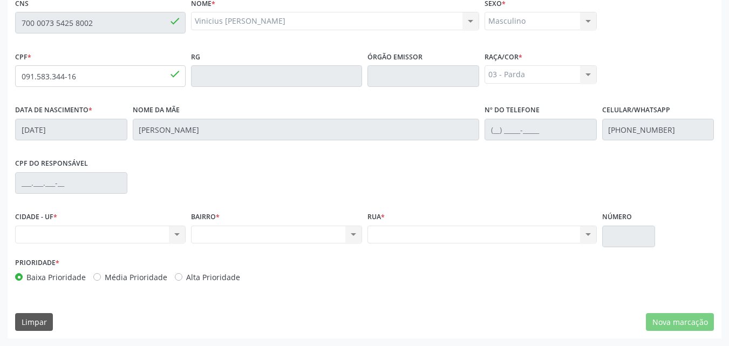
drag, startPoint x: 568, startPoint y: 251, endPoint x: 736, endPoint y: 291, distance: 172.3
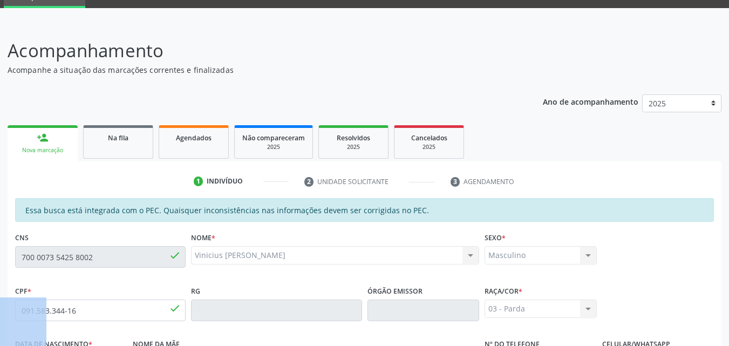
scroll to position [0, 0]
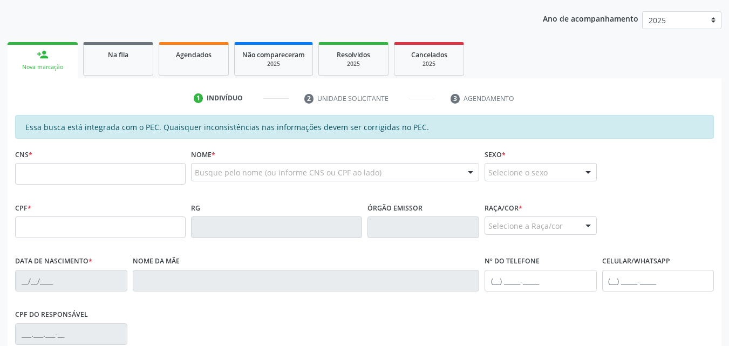
scroll to position [134, 0]
click at [90, 244] on fieldset "CPF *" at bounding box center [100, 223] width 170 height 46
click at [95, 238] on input "text" at bounding box center [100, 227] width 170 height 22
type input "091.583.344-16"
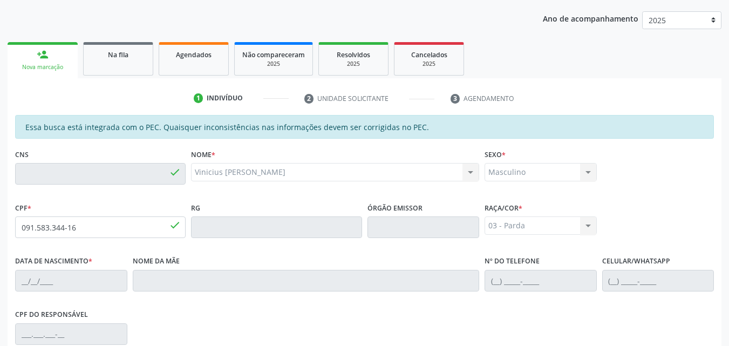
type input "700 0073 5425 8002"
type input "[DATE]"
type input "[PERSON_NAME]"
type input "[PHONE_NUMBER]"
type input "S/N"
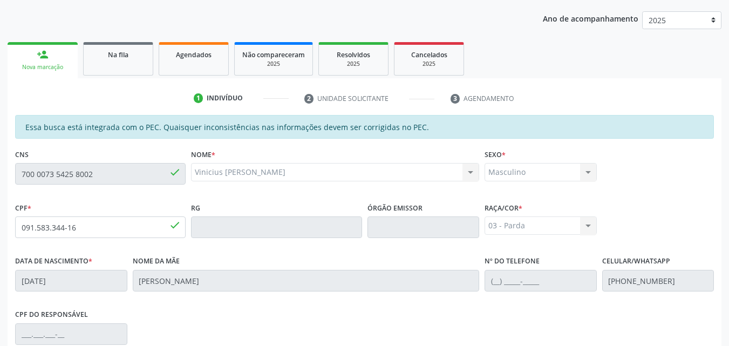
scroll to position [285, 0]
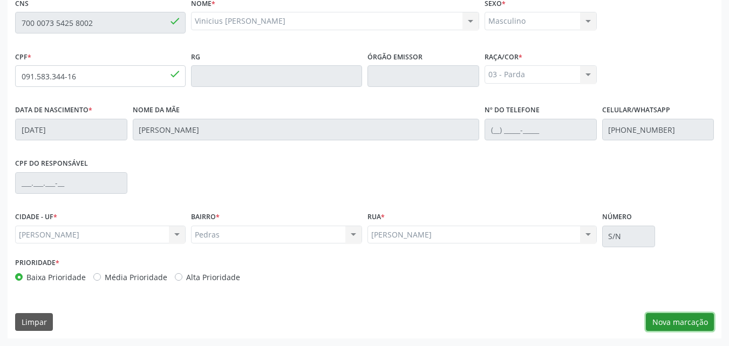
click at [677, 323] on button "Nova marcação" at bounding box center [679, 322] width 68 height 18
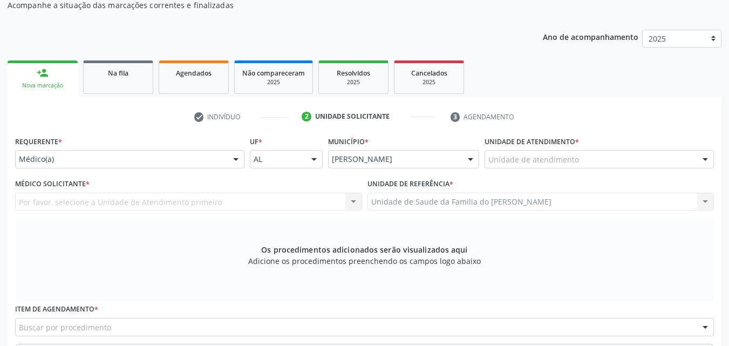
scroll to position [115, 0]
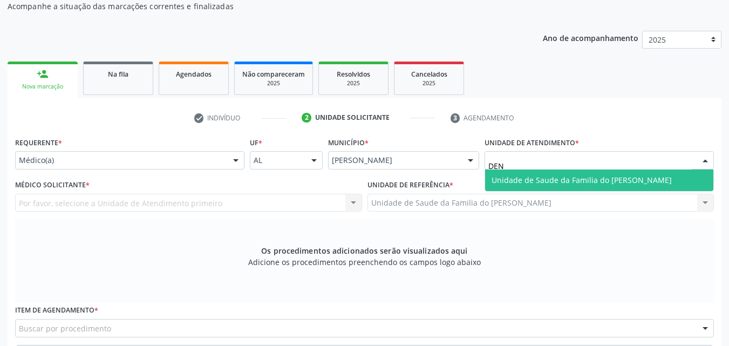
type input "DENI"
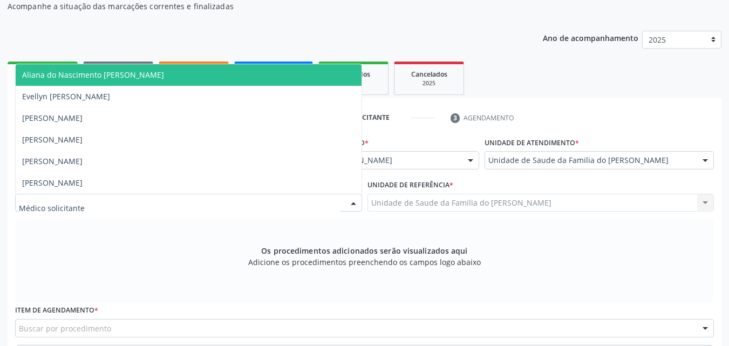
click at [208, 206] on div at bounding box center [188, 203] width 347 height 18
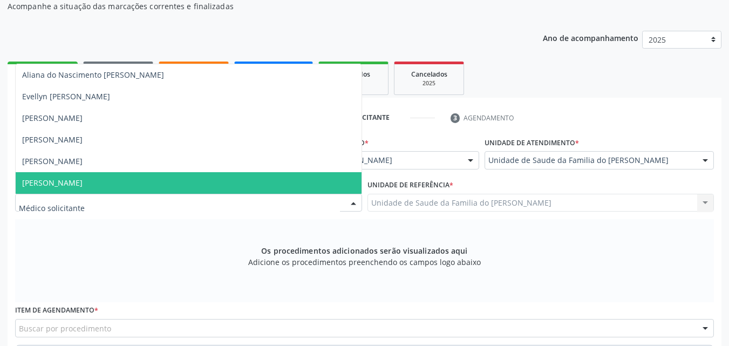
click at [190, 186] on span "[PERSON_NAME]" at bounding box center [189, 183] width 346 height 22
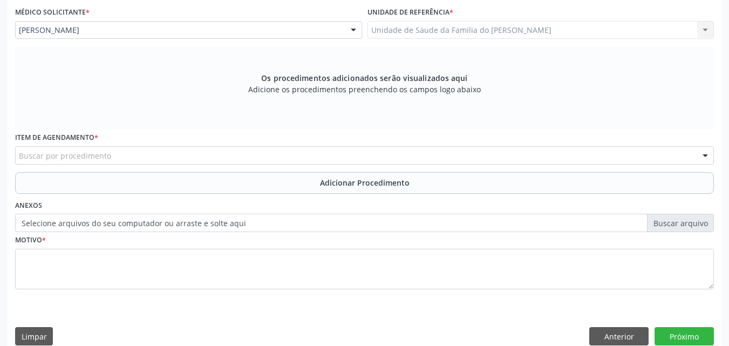
scroll to position [302, 0]
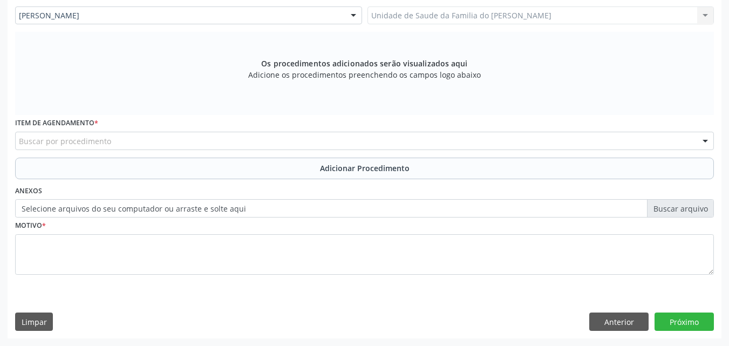
click at [590, 148] on div "Buscar por procedimento" at bounding box center [364, 141] width 698 height 18
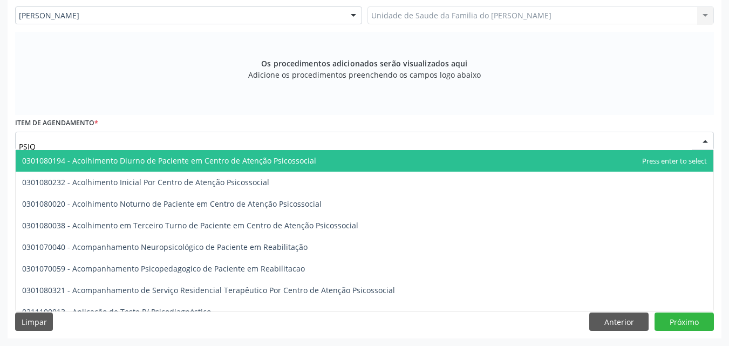
type input "PSIQU"
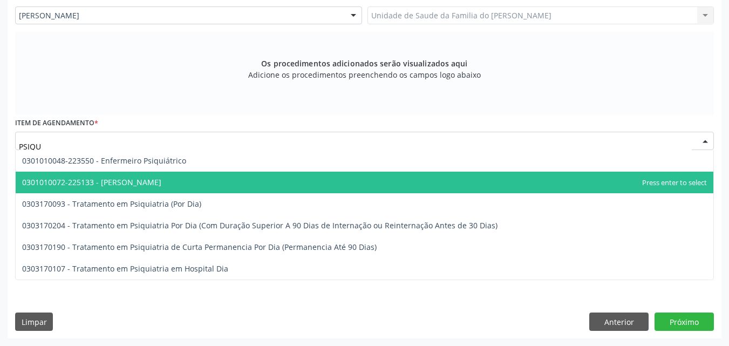
click at [577, 178] on span "0301010072-225133 - Médico Psiquiatra" at bounding box center [364, 182] width 697 height 22
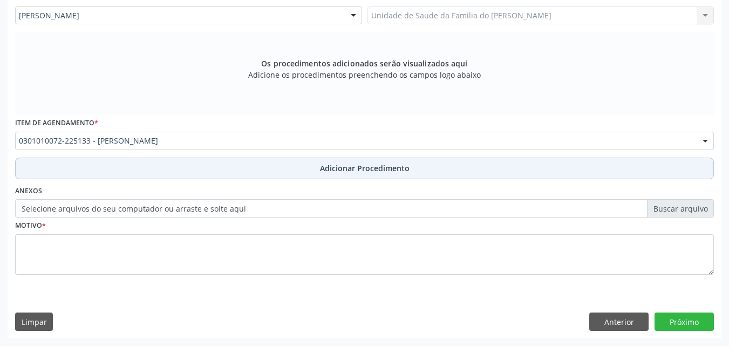
click at [564, 171] on button "Adicionar Procedimento" at bounding box center [364, 168] width 698 height 22
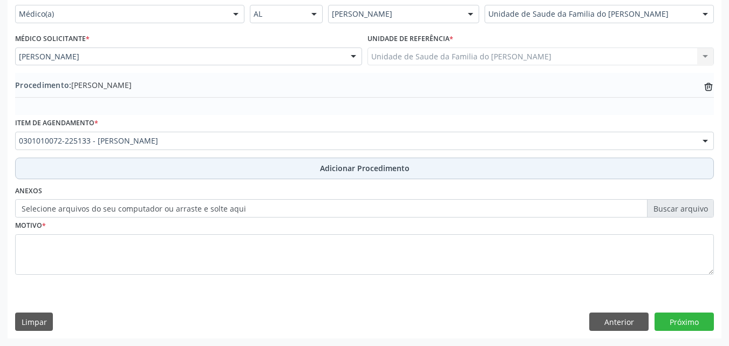
scroll to position [261, 0]
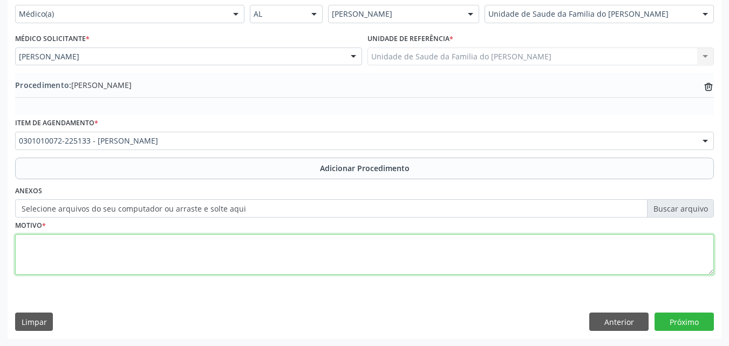
click at [494, 248] on textarea at bounding box center [364, 254] width 698 height 41
type textarea "DISTURBIOS DA ATENÇÃO"
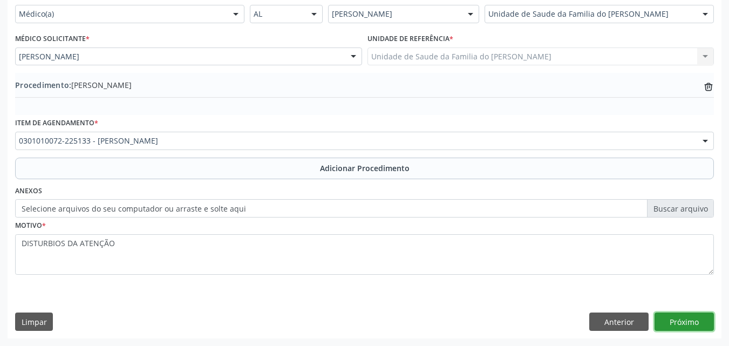
click at [683, 317] on button "Próximo" at bounding box center [683, 321] width 59 height 18
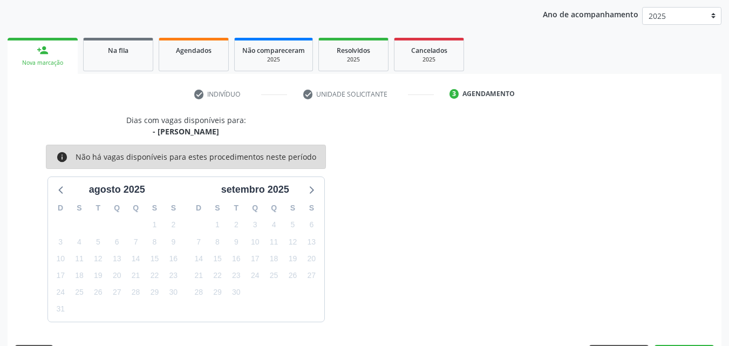
scroll to position [170, 0]
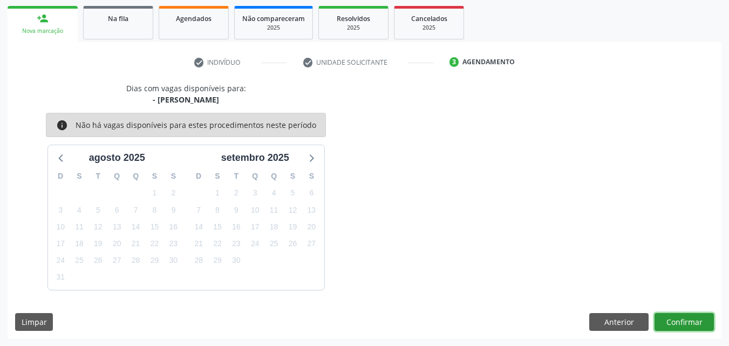
click at [678, 318] on button "Confirmar" at bounding box center [683, 322] width 59 height 18
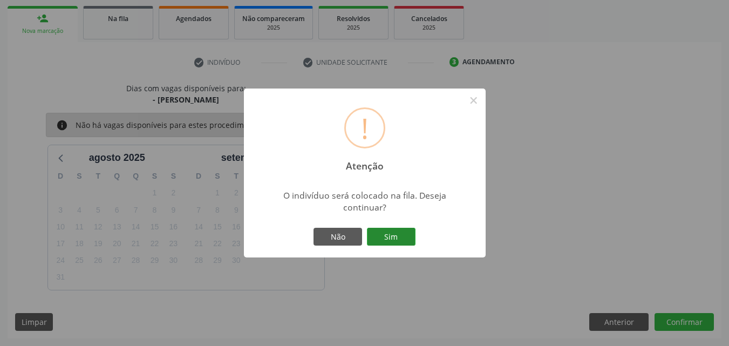
click at [401, 235] on button "Sim" at bounding box center [391, 237] width 49 height 18
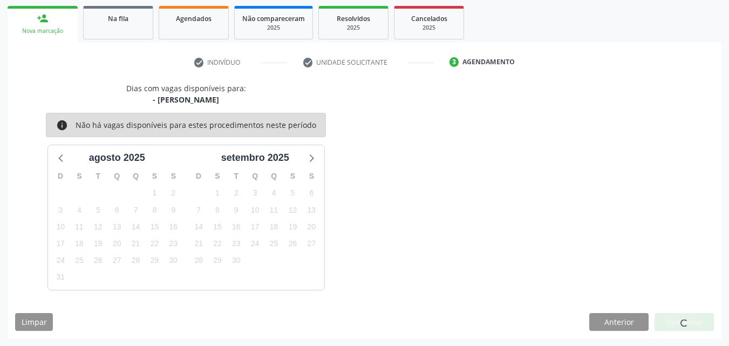
scroll to position [25, 0]
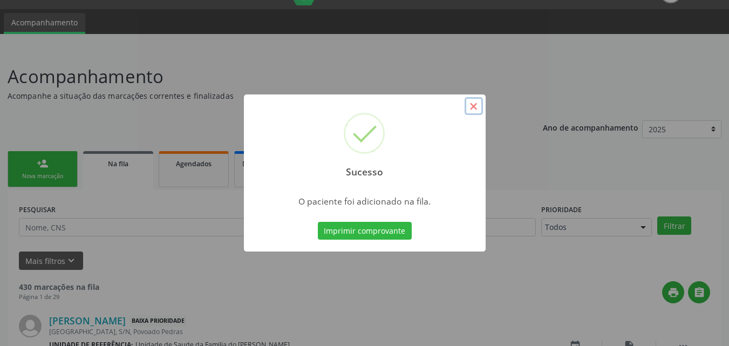
click at [472, 107] on button "×" at bounding box center [473, 106] width 18 height 18
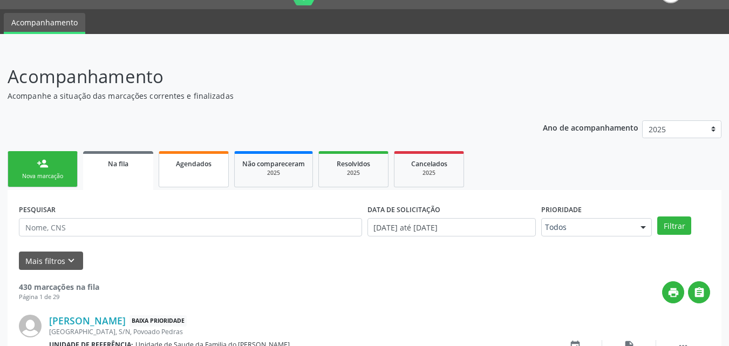
click at [188, 163] on span "Agendados" at bounding box center [194, 163] width 36 height 9
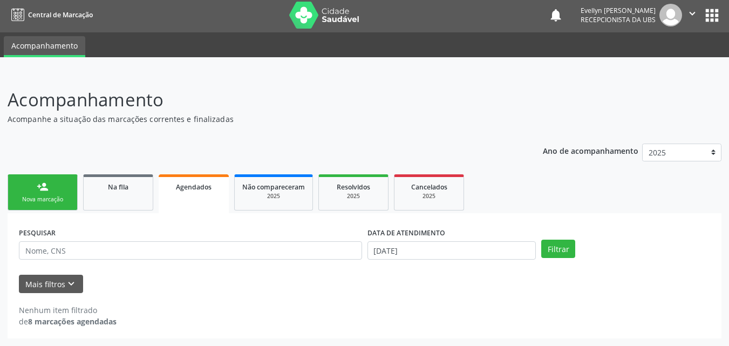
scroll to position [2, 0]
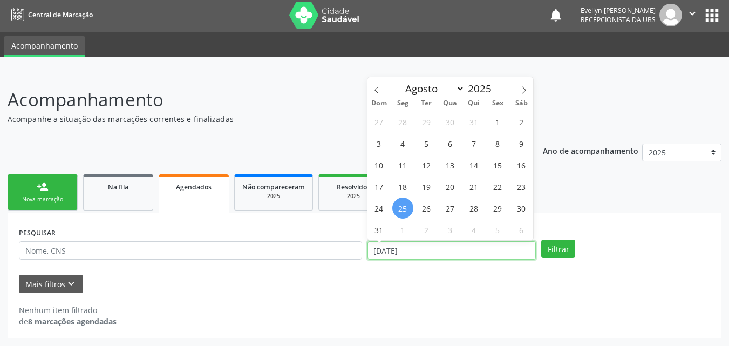
click at [424, 257] on input "[DATE]" at bounding box center [451, 250] width 169 height 18
click at [378, 88] on icon at bounding box center [377, 90] width 8 height 8
select select "5"
click at [380, 121] on span "1" at bounding box center [378, 121] width 21 height 21
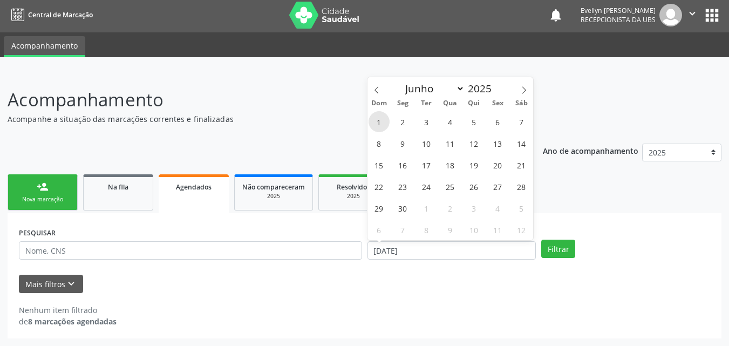
type input "01/06/2025"
click at [527, 90] on icon at bounding box center [524, 90] width 8 height 8
select select "7"
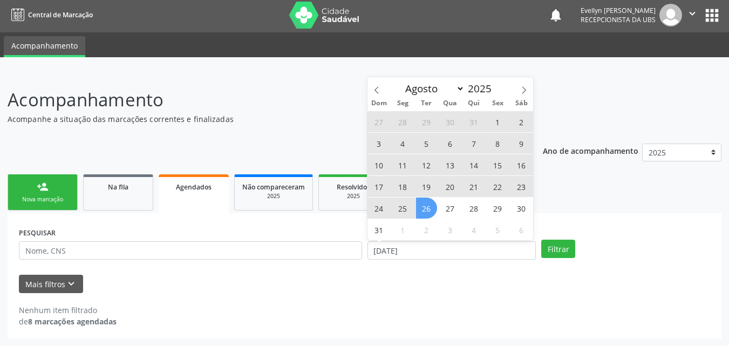
click at [425, 212] on span "26" at bounding box center [426, 207] width 21 height 21
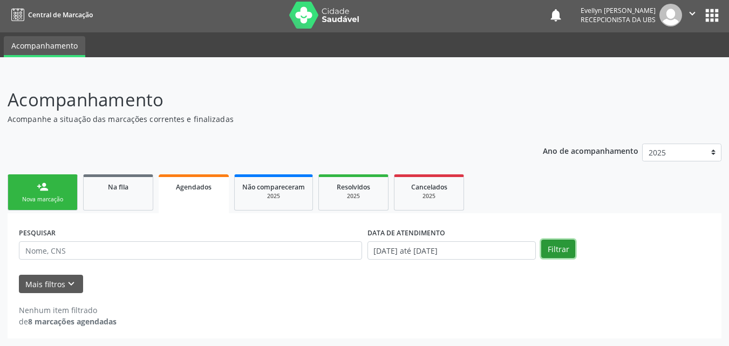
click at [557, 246] on button "Filtrar" at bounding box center [558, 248] width 34 height 18
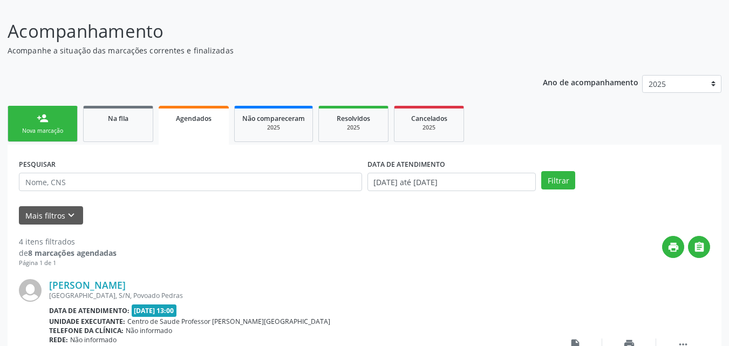
scroll to position [0, 0]
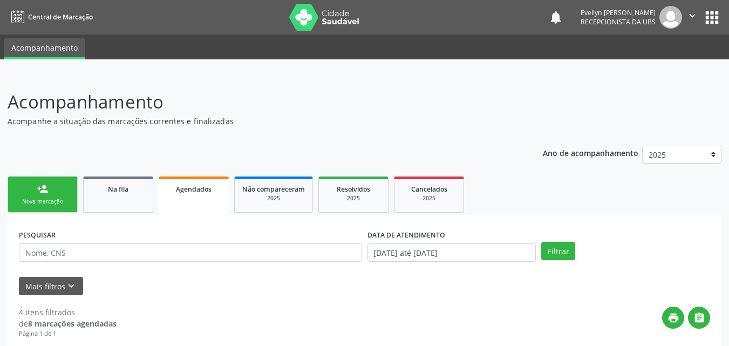
click at [504, 212] on ul "person_add Nova marcação Na fila Agendados Não compareceram 2025 Resolvidos 202…" at bounding box center [364, 195] width 713 height 42
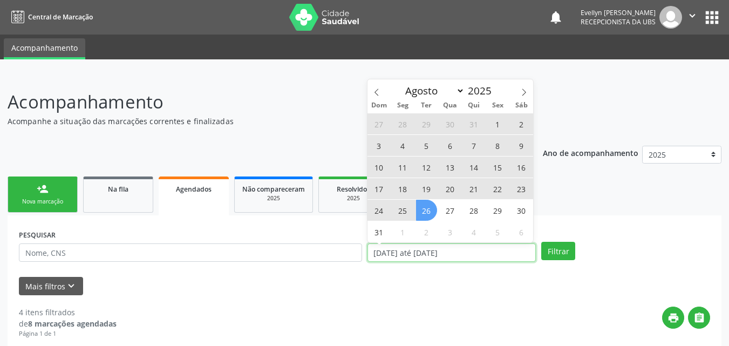
click at [449, 251] on input "01/06/2025 até 26/08/2025" at bounding box center [451, 252] width 169 height 18
click at [474, 213] on span "28" at bounding box center [473, 210] width 21 height 21
type input "28/08/2025"
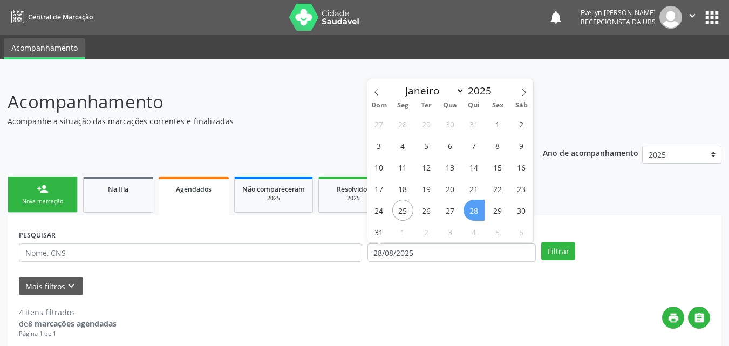
click at [472, 208] on span "28" at bounding box center [473, 210] width 21 height 21
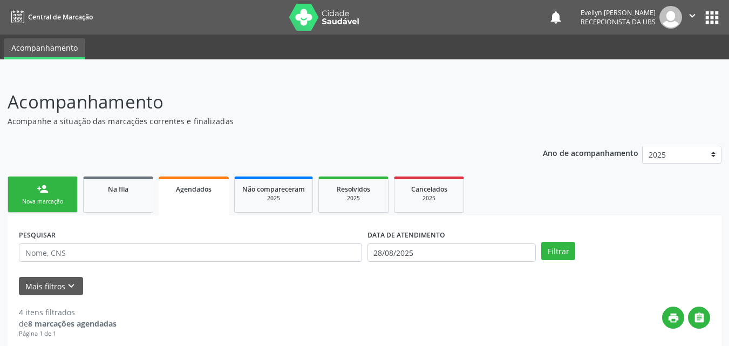
click at [447, 241] on div "DATA DE ATENDIMENTO" at bounding box center [451, 234] width 169 height 17
click at [444, 249] on input "28/08/2025" at bounding box center [451, 252] width 169 height 18
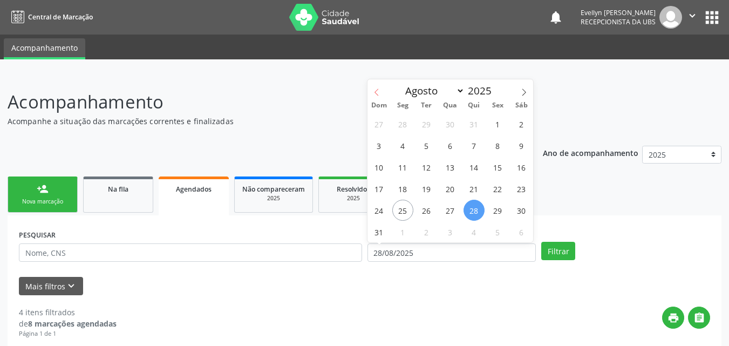
click at [378, 85] on span at bounding box center [376, 88] width 18 height 18
select select "5"
click at [376, 126] on span "1" at bounding box center [378, 123] width 21 height 21
type input "01/06/2025"
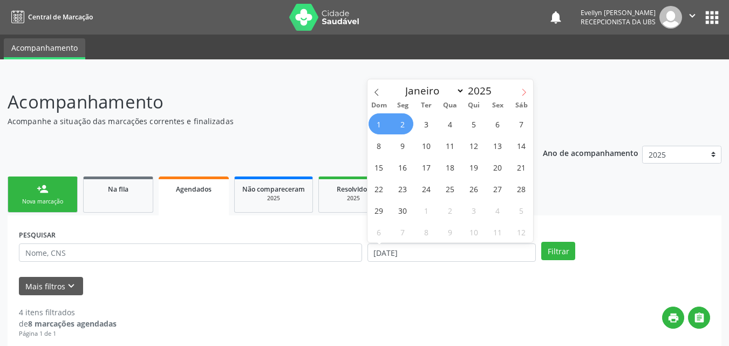
click at [517, 89] on span at bounding box center [523, 88] width 18 height 18
click at [377, 90] on icon at bounding box center [377, 92] width 8 height 8
select select "7"
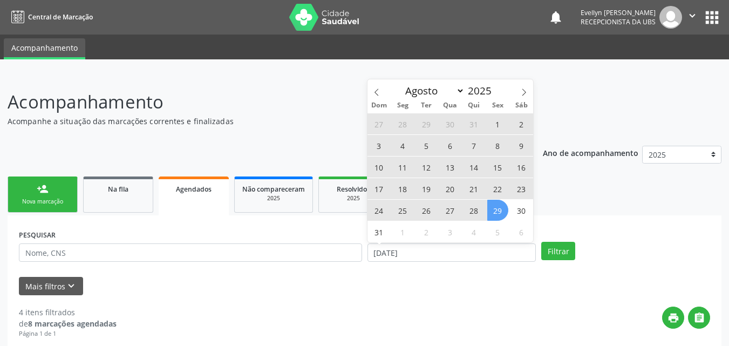
click at [495, 208] on span "29" at bounding box center [497, 210] width 21 height 21
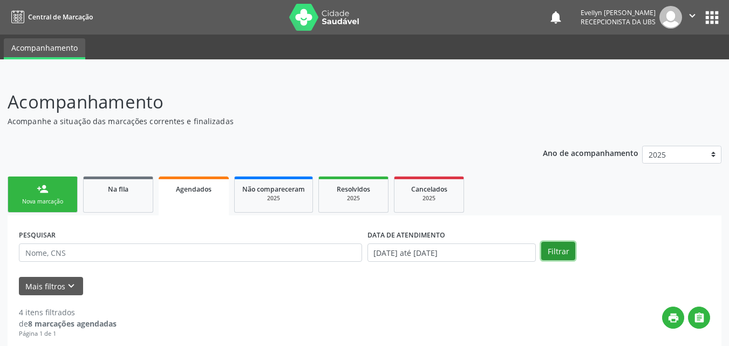
click at [552, 250] on button "Filtrar" at bounding box center [558, 251] width 34 height 18
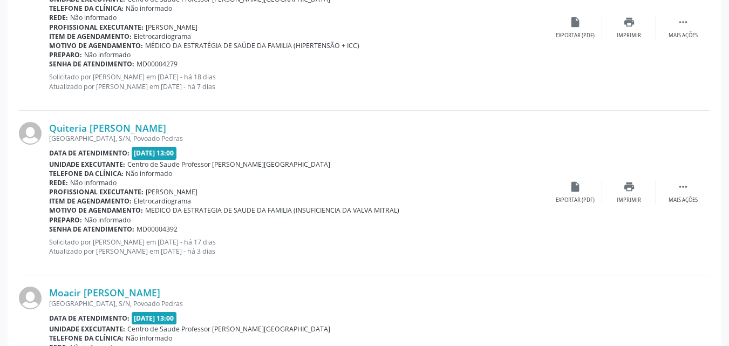
scroll to position [1165, 0]
